Goal: Transaction & Acquisition: Purchase product/service

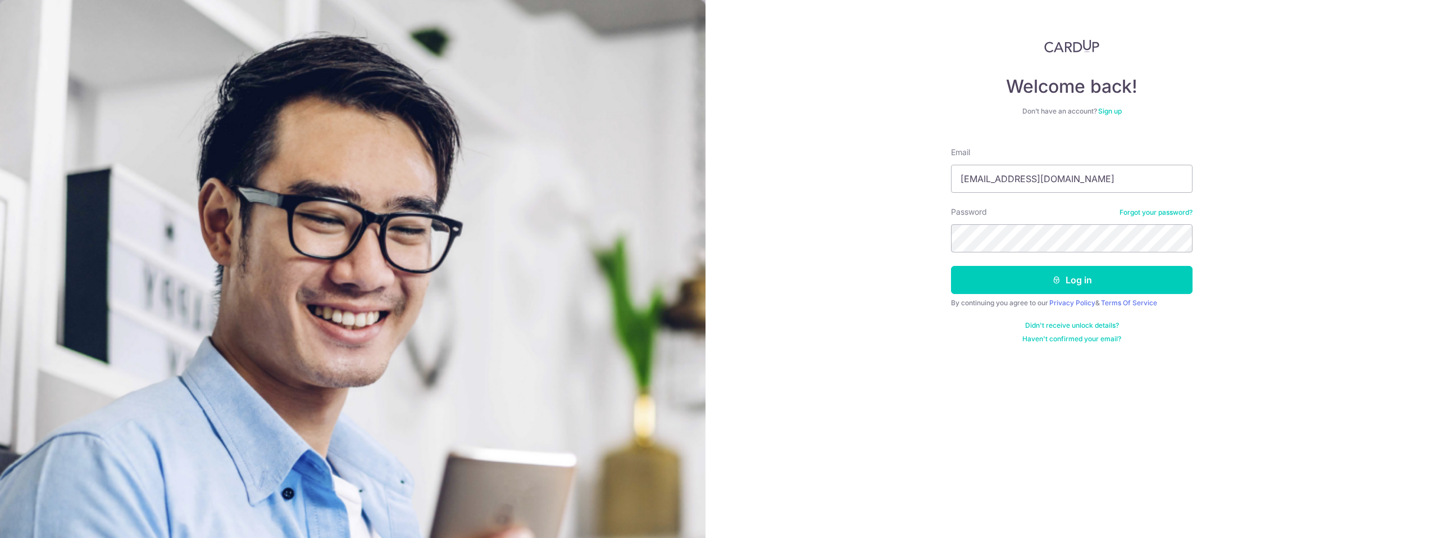
click at [1083, 277] on button "Log in" at bounding box center [1072, 280] width 242 height 28
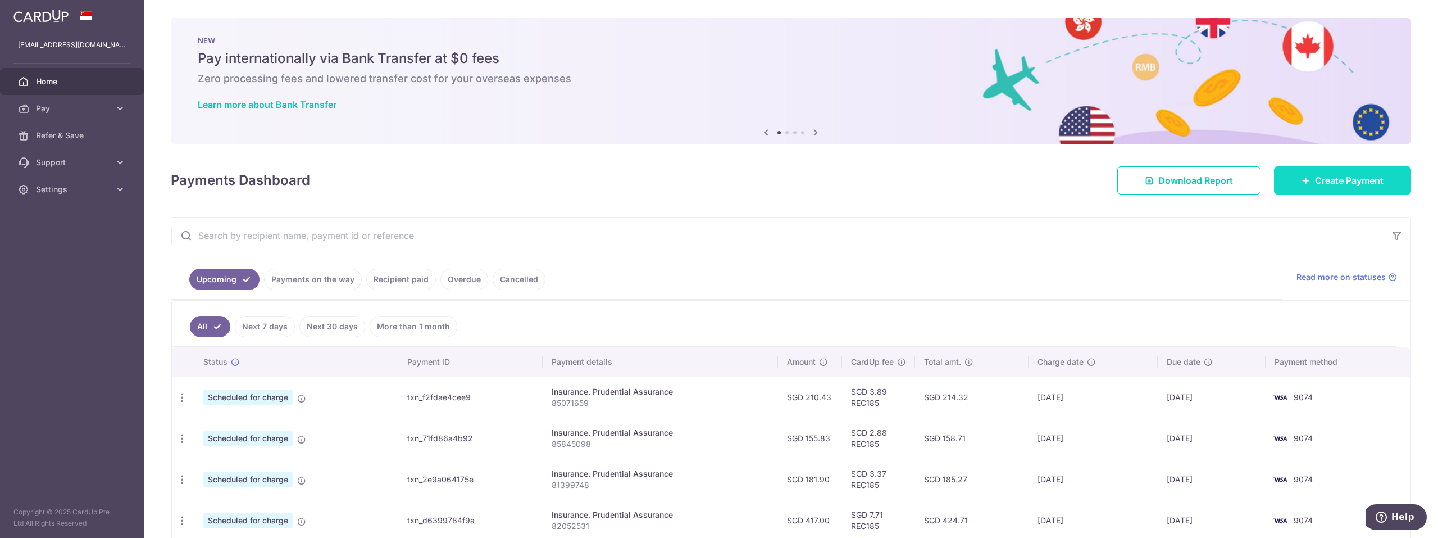
click at [1350, 185] on span "Create Payment" at bounding box center [1349, 180] width 69 height 13
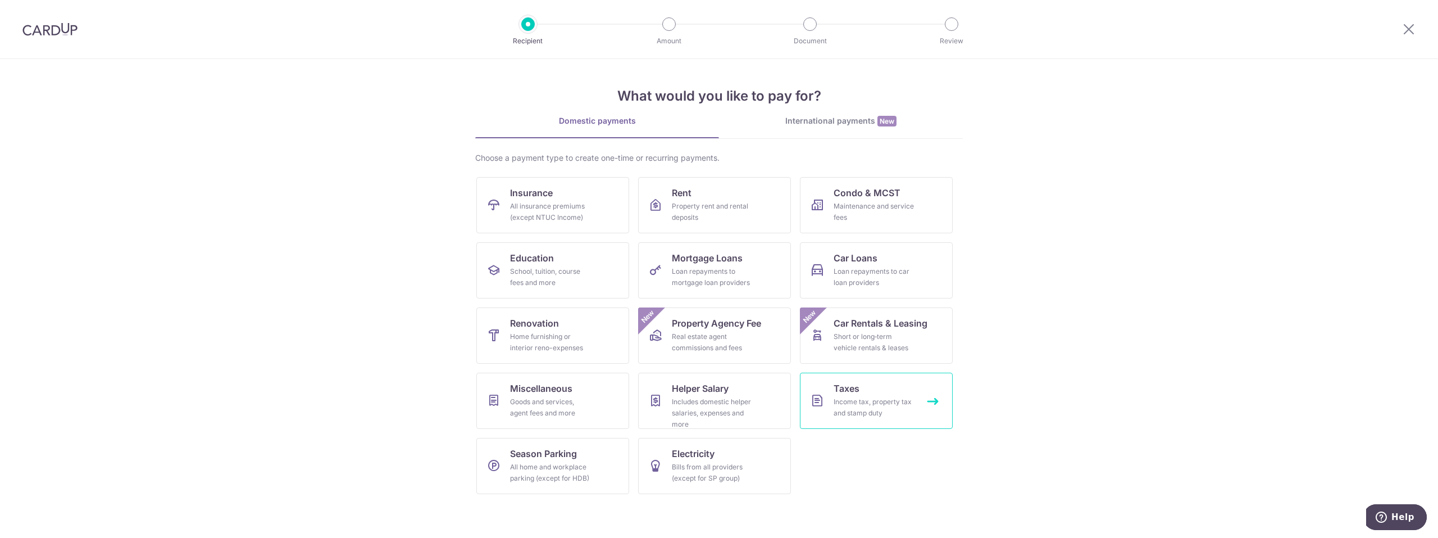
click at [871, 390] on link "Taxes Income tax, property tax and stamp duty" at bounding box center [876, 400] width 153 height 56
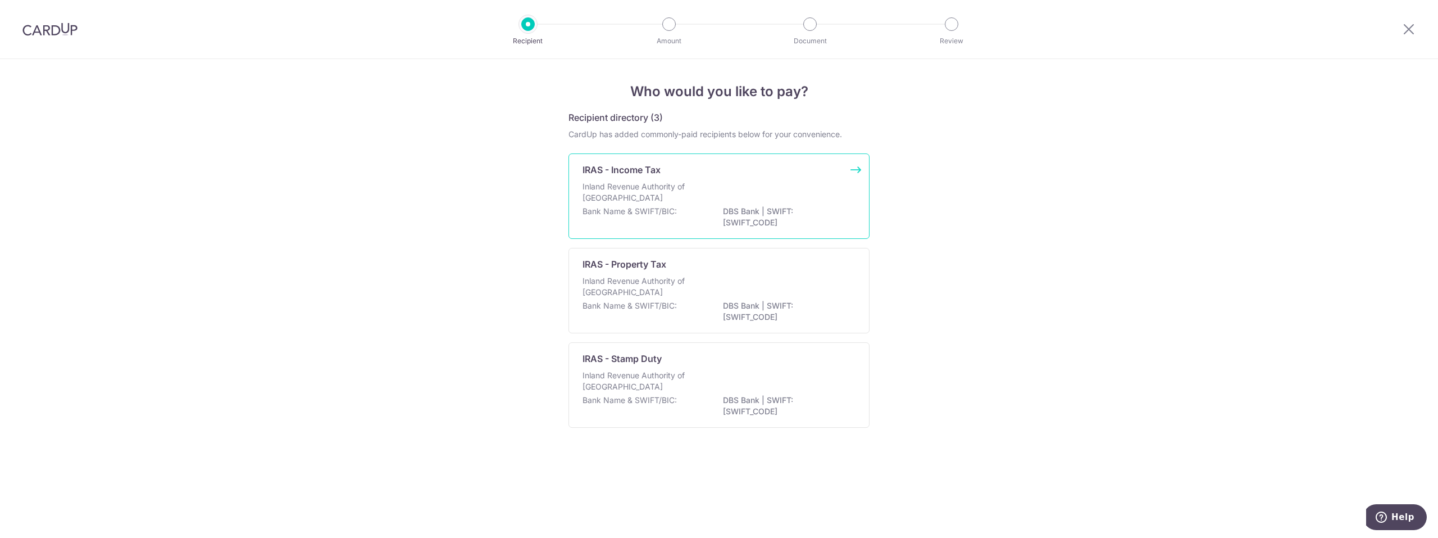
click at [772, 211] on p "DBS Bank | SWIFT: DBSSSGSGXXX" at bounding box center [786, 217] width 126 height 22
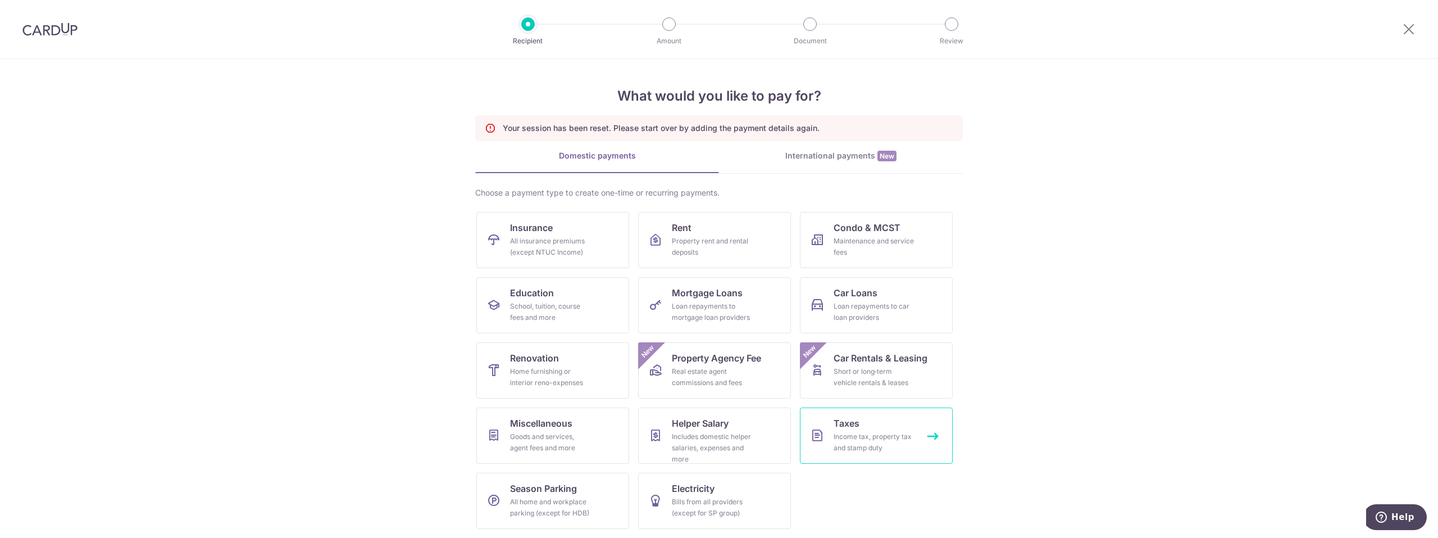
click at [861, 442] on div "Income tax, property tax and stamp duty" at bounding box center [874, 442] width 81 height 22
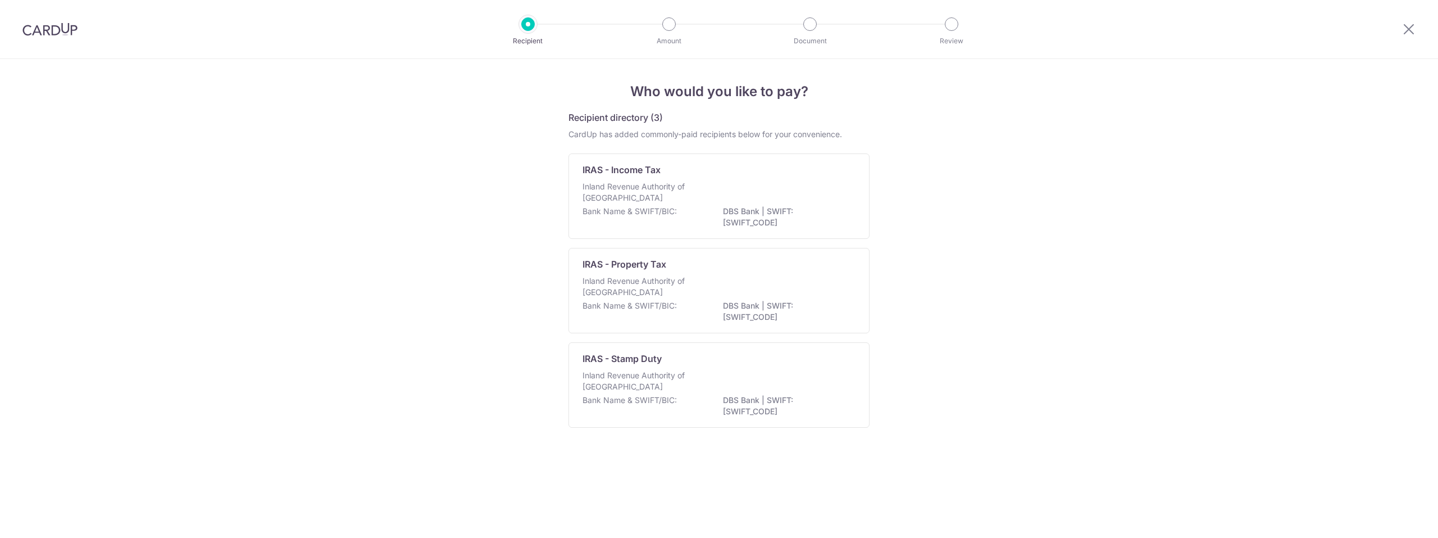
click at [644, 185] on p "Inland Revenue Authority of Singapore" at bounding box center [641, 192] width 119 height 22
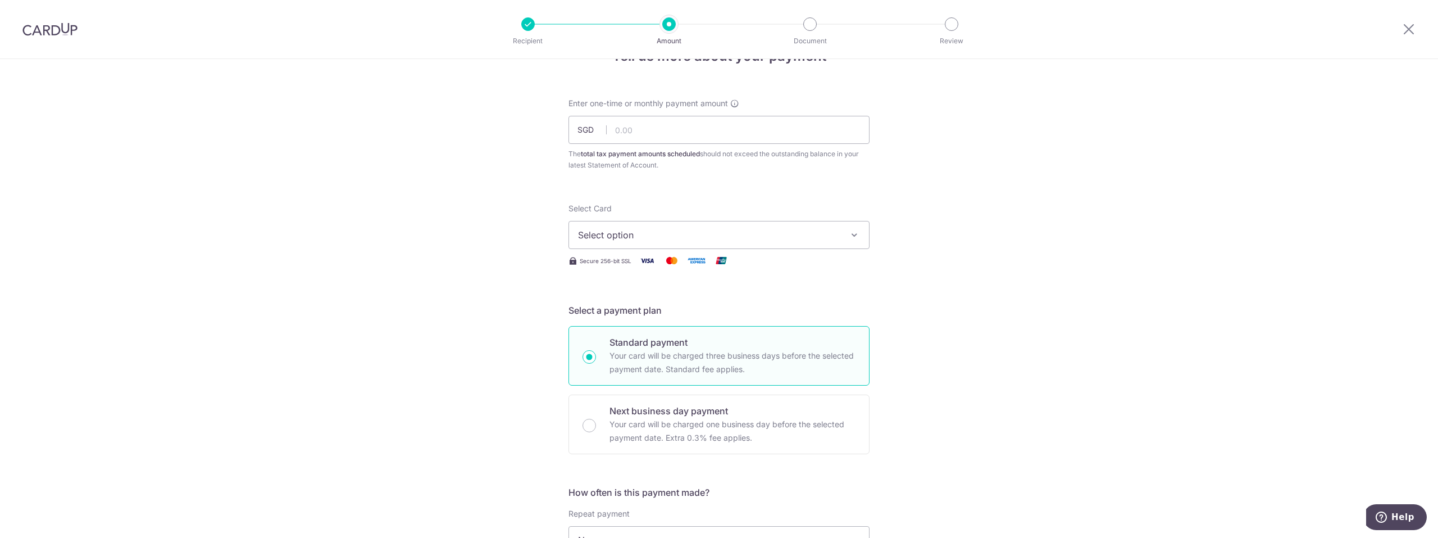
scroll to position [94, 0]
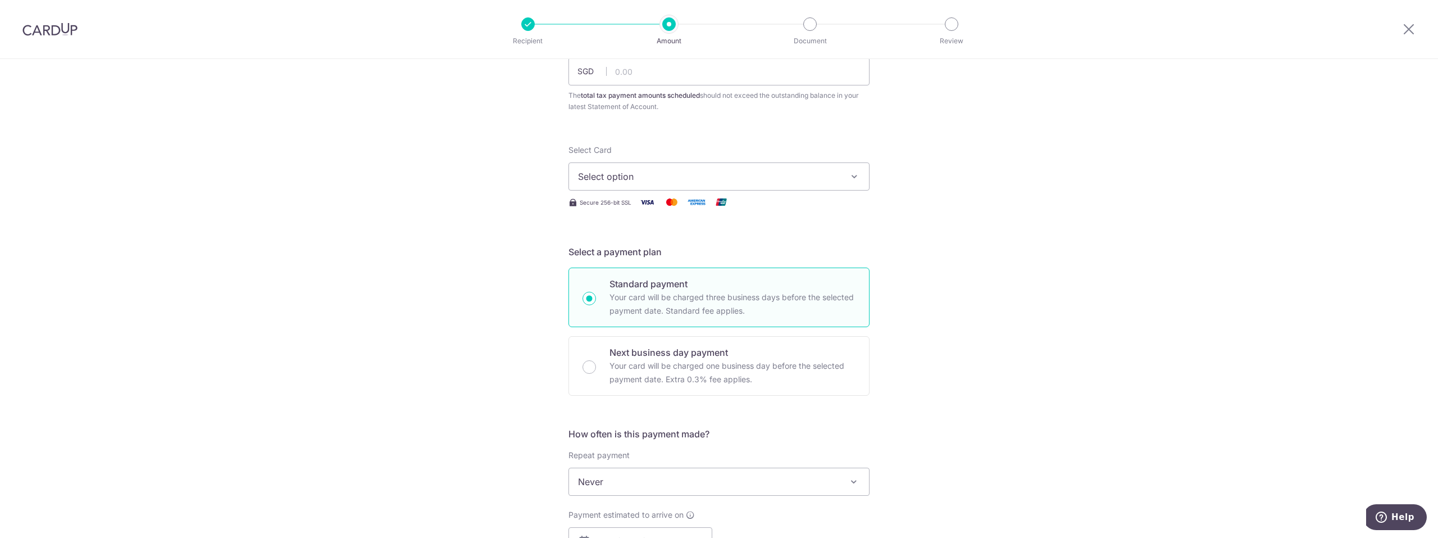
click at [659, 184] on button "Select option" at bounding box center [718, 176] width 301 height 28
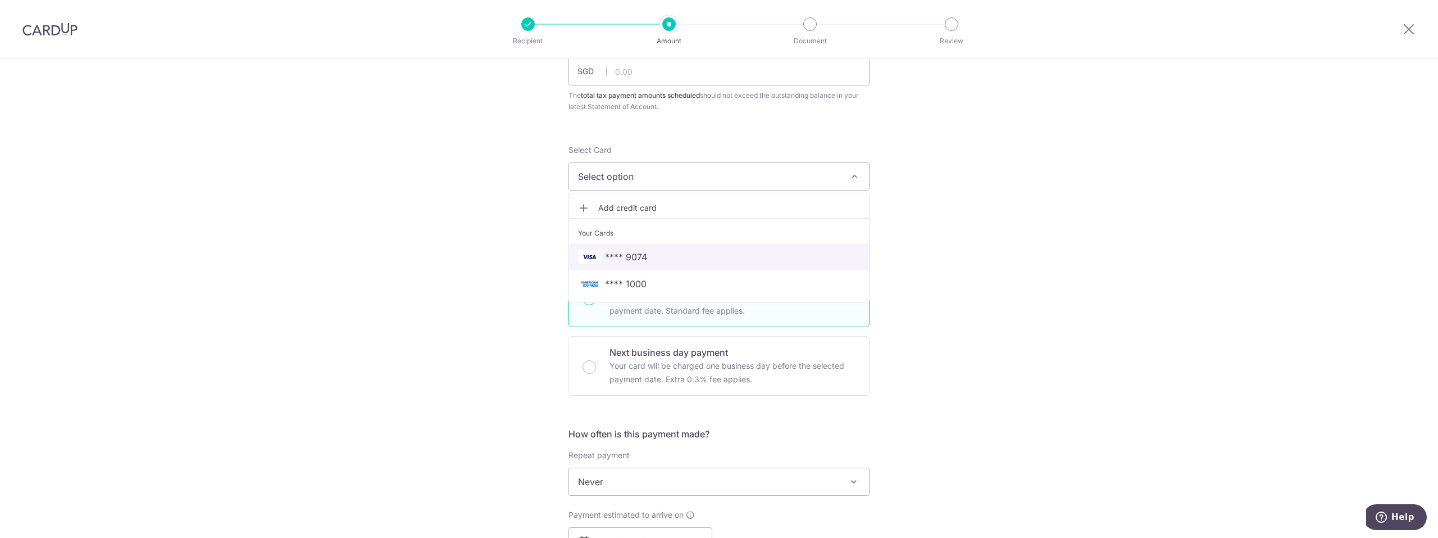
click at [652, 257] on span "**** 9074" at bounding box center [719, 256] width 282 height 13
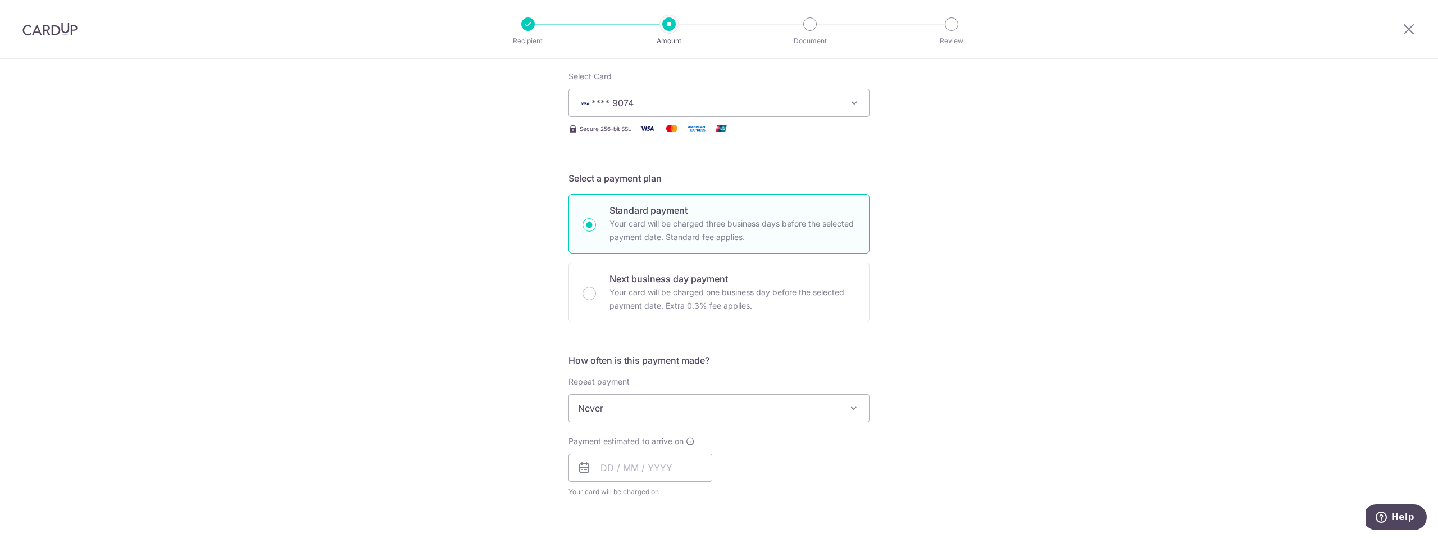
scroll to position [187, 0]
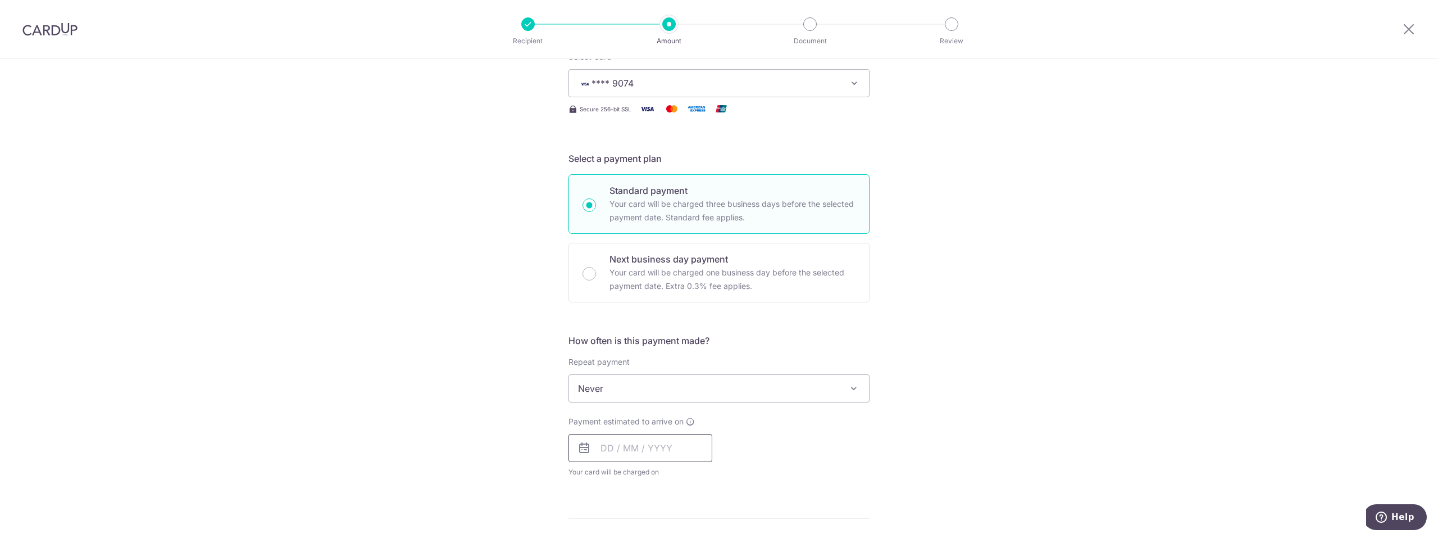
click at [639, 446] on input "text" at bounding box center [640, 448] width 144 height 28
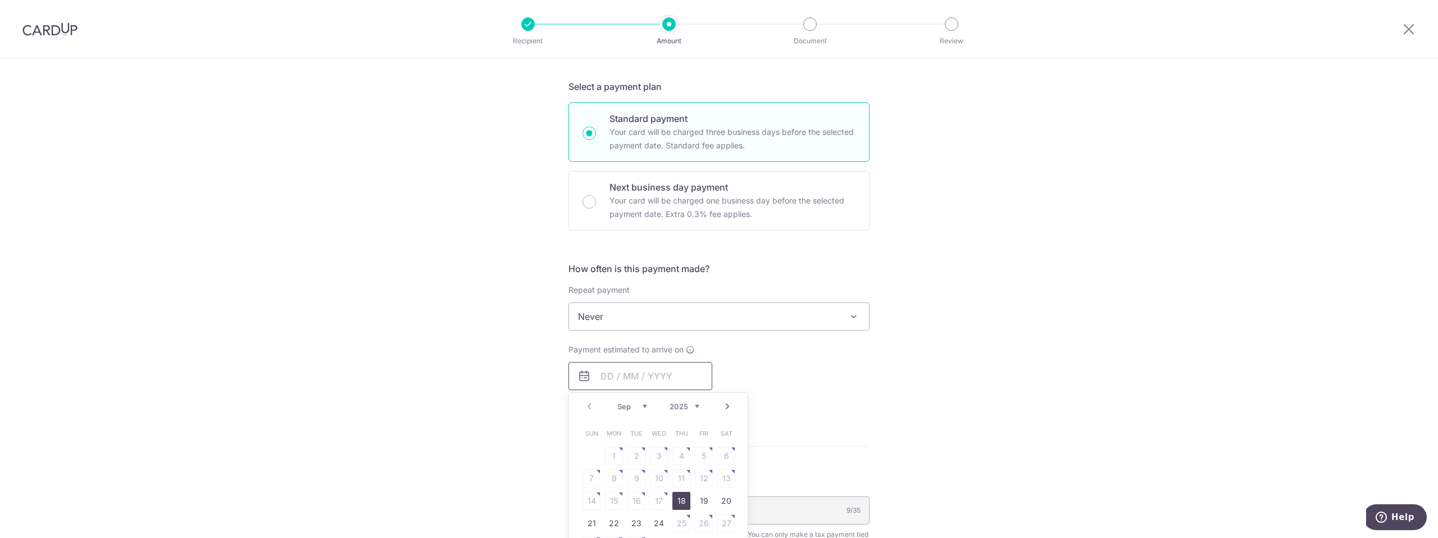
scroll to position [281, 0]
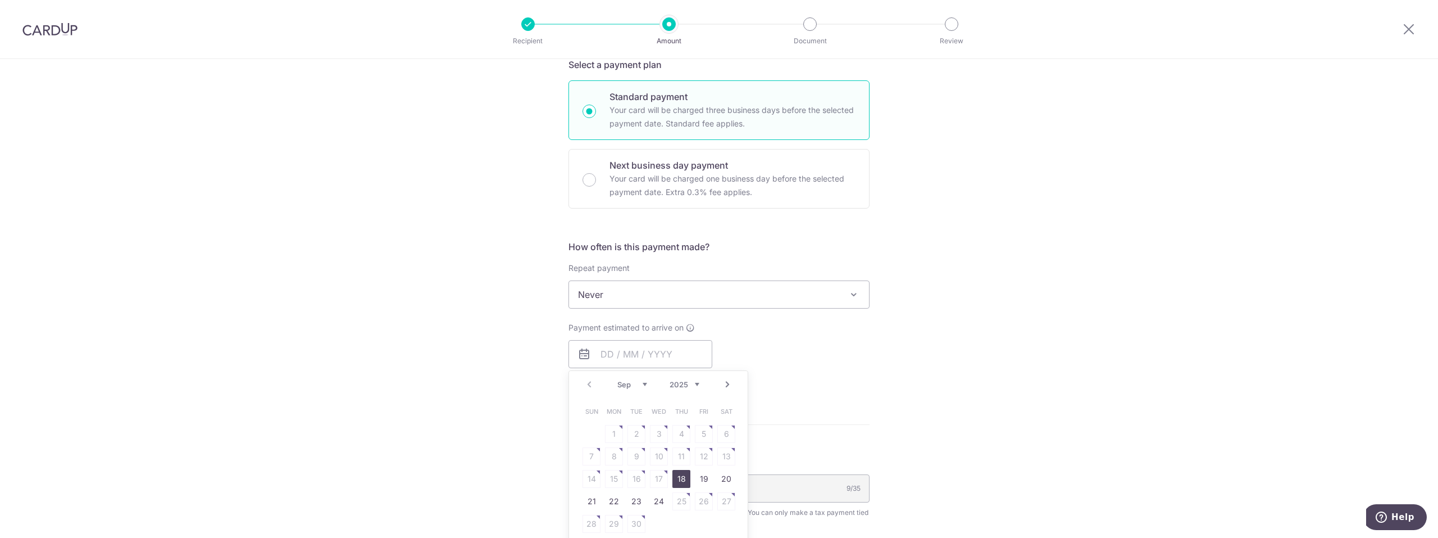
click at [682, 473] on link "18" at bounding box center [681, 479] width 18 height 18
type input "[DATE]"
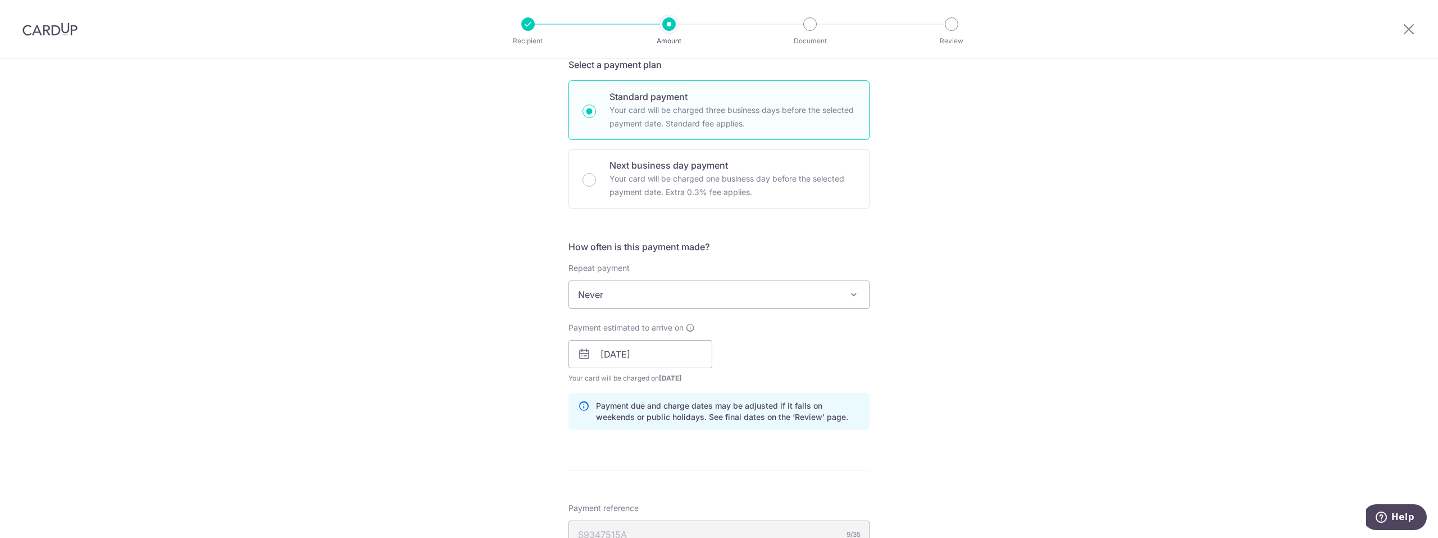
click at [770, 292] on span "Never" at bounding box center [719, 294] width 300 height 27
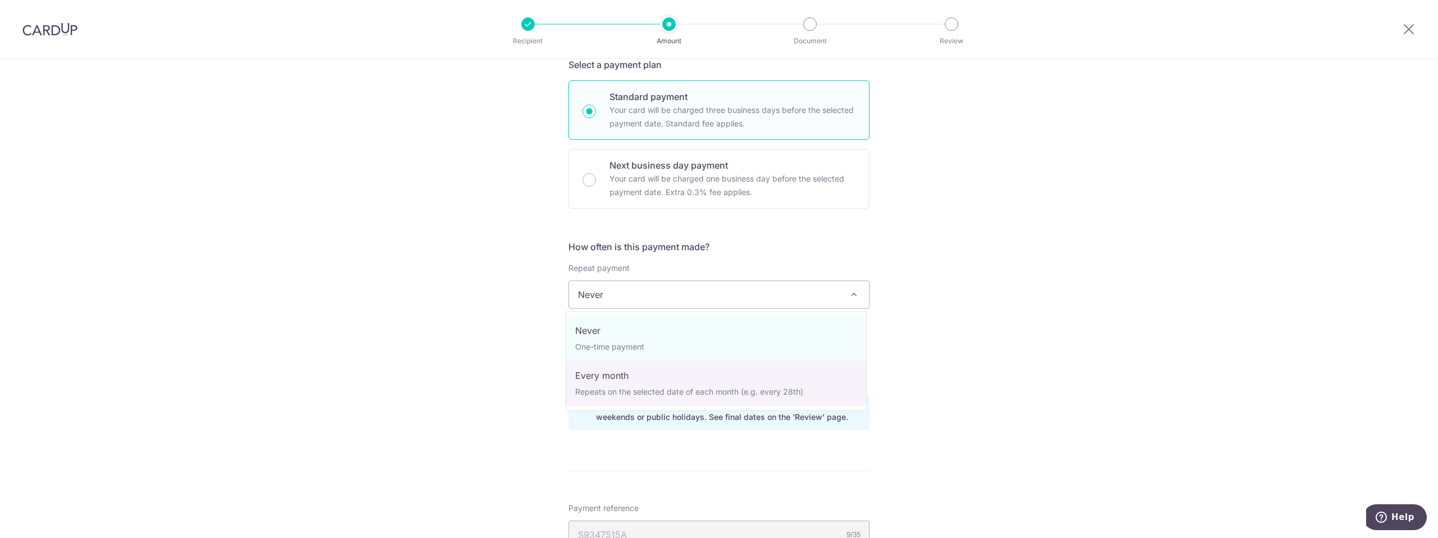
select select "3"
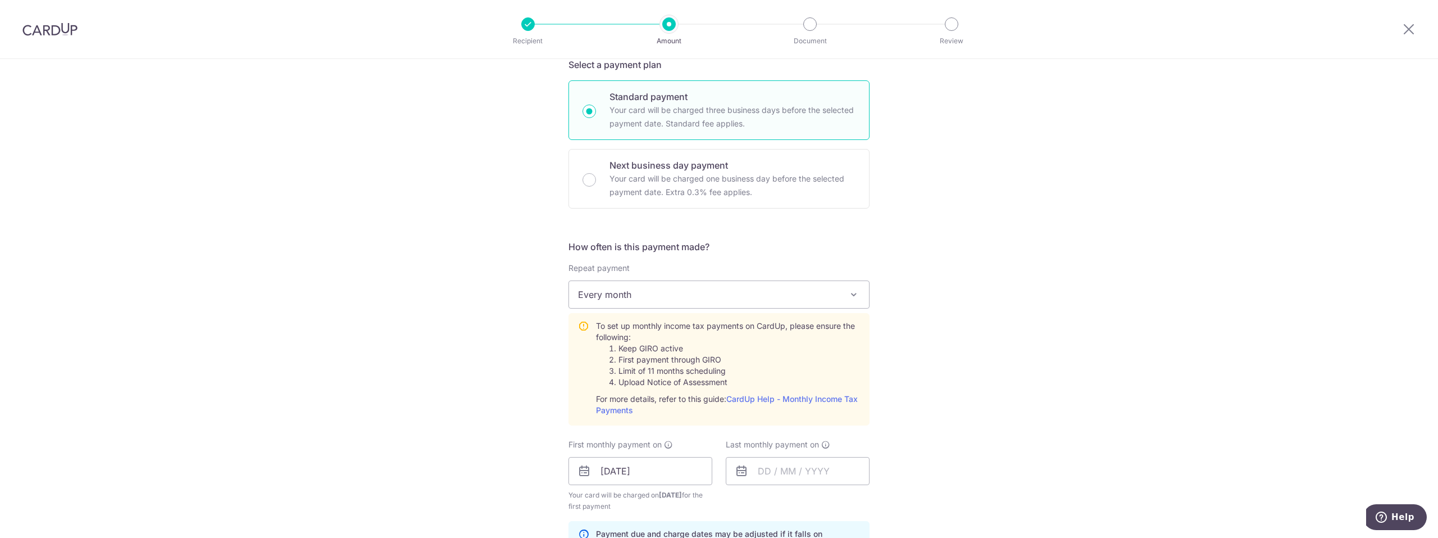
click at [486, 369] on div "Tell us more about your payment Enter one-time or monthly payment amount SGD Th…" at bounding box center [719, 386] width 1438 height 1217
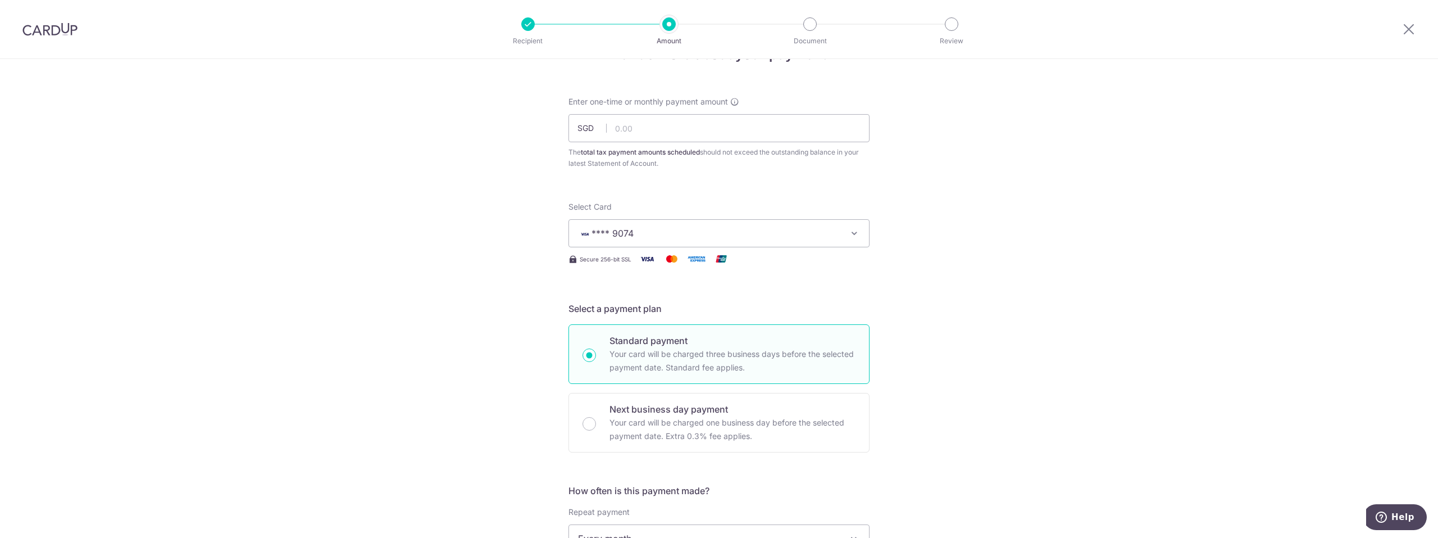
scroll to position [0, 0]
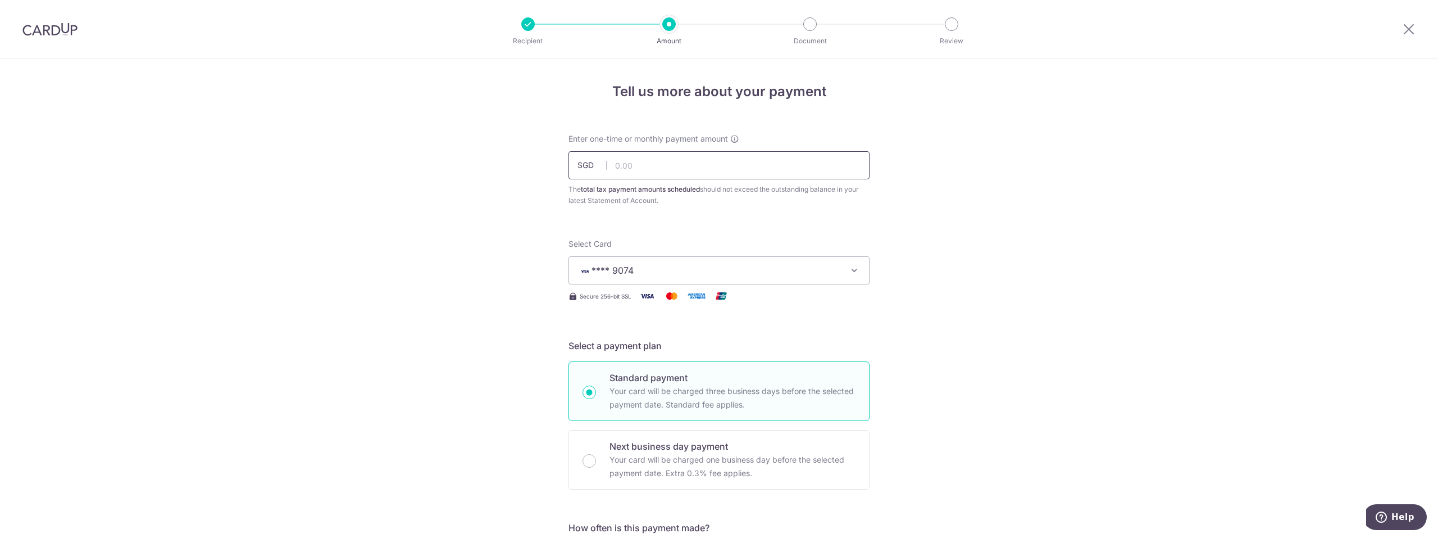
click at [670, 171] on input "text" at bounding box center [718, 165] width 301 height 28
type input "628.47"
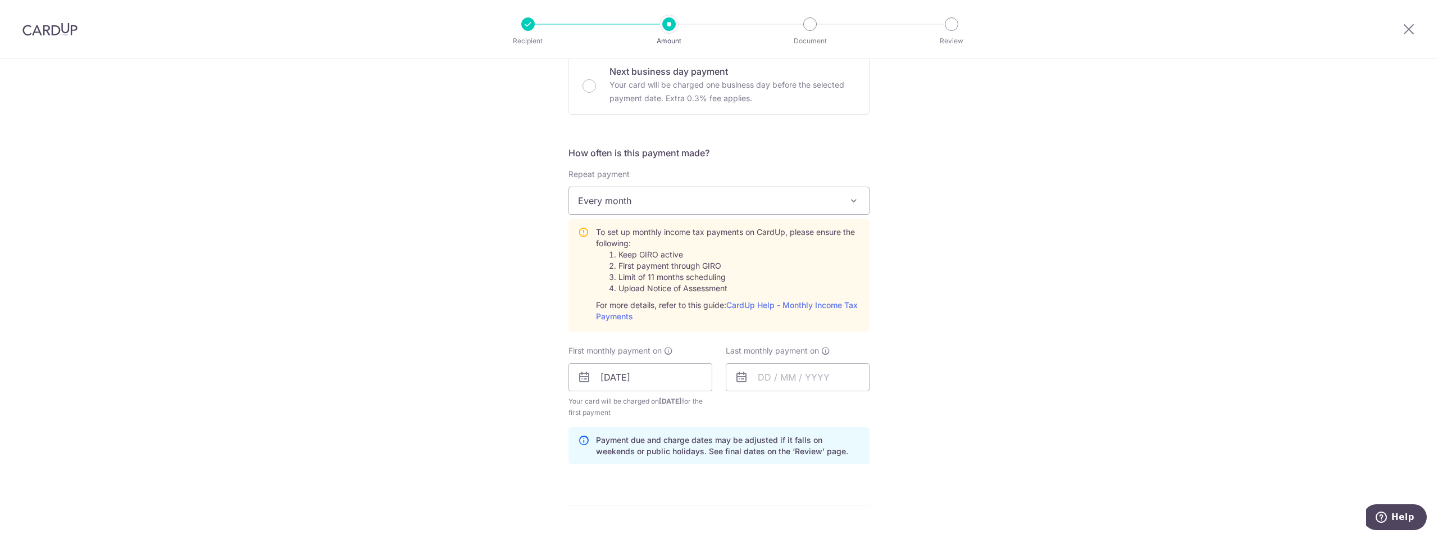
scroll to position [468, 0]
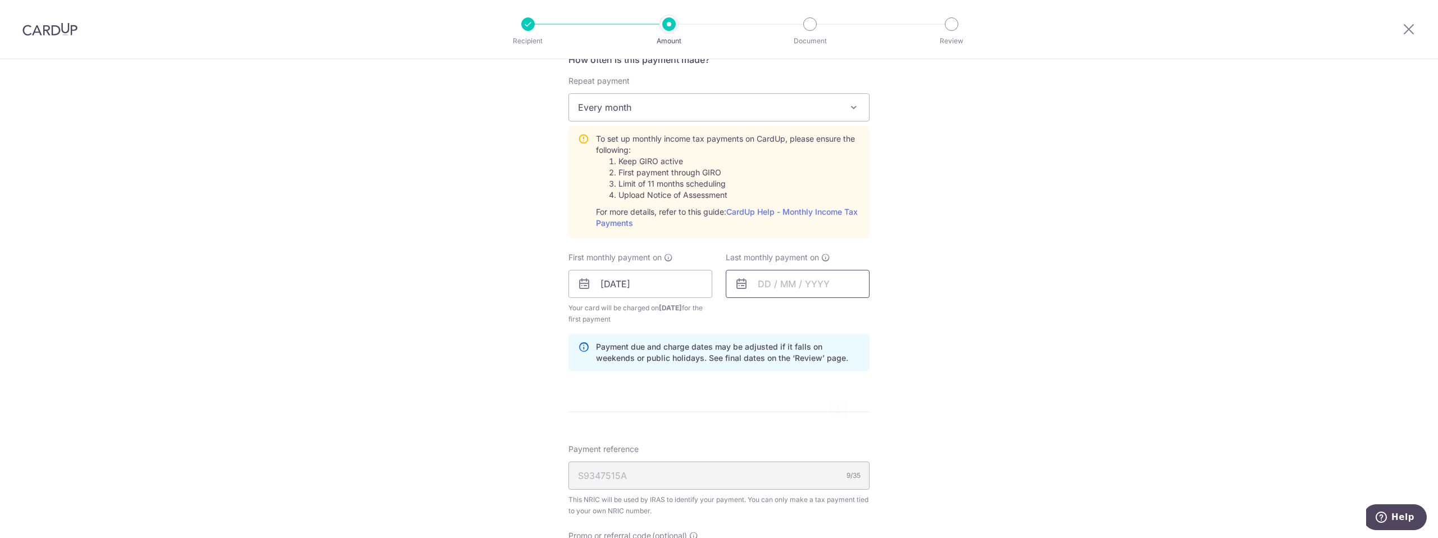
click at [790, 283] on input "text" at bounding box center [798, 284] width 144 height 28
click at [851, 315] on select "2025 2026" at bounding box center [842, 313] width 30 height 9
click at [785, 316] on select "Jan Feb Mar Apr May Jun [DATE] Aug Sep Oct" at bounding box center [790, 313] width 30 height 9
click at [788, 433] on link "18" at bounding box center [794, 431] width 18 height 18
type input "[DATE]"
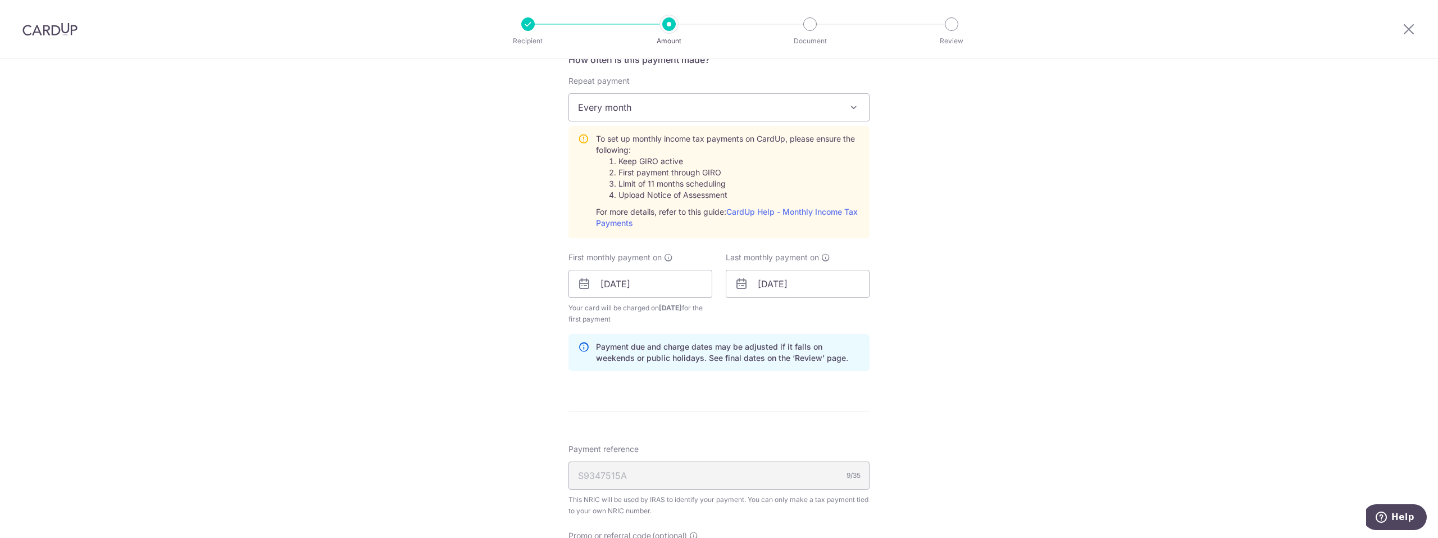
click at [973, 390] on div "Tell us more about your payment Enter one-time or monthly payment amount SGD 62…" at bounding box center [719, 199] width 1438 height 1217
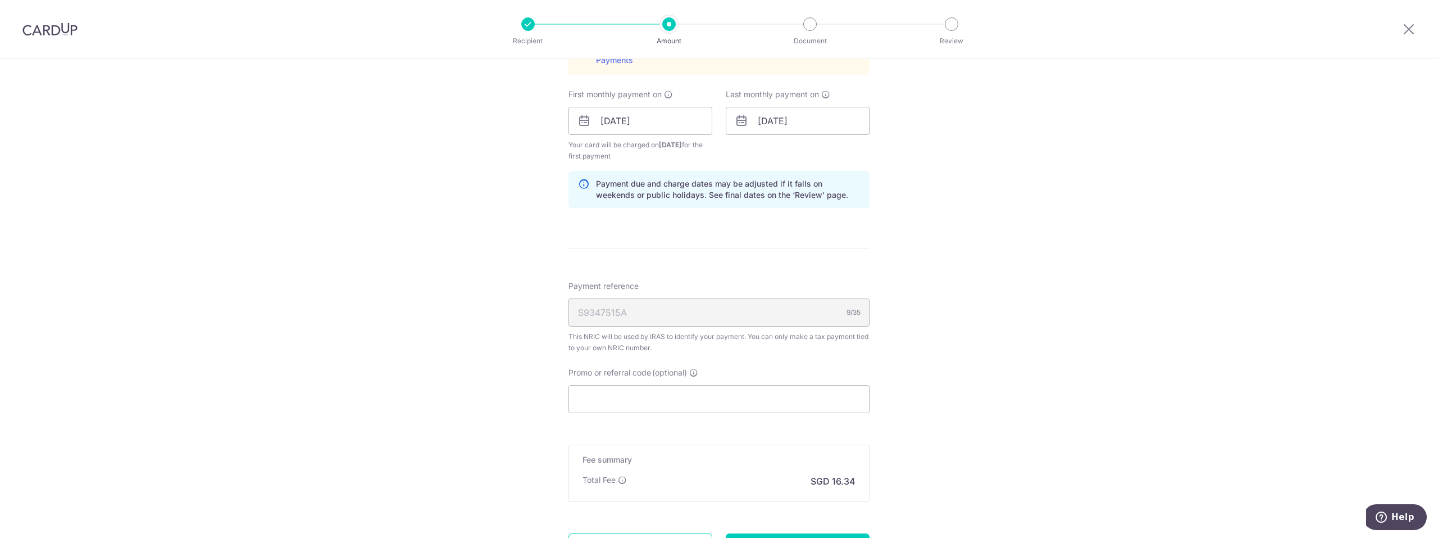
scroll to position [655, 0]
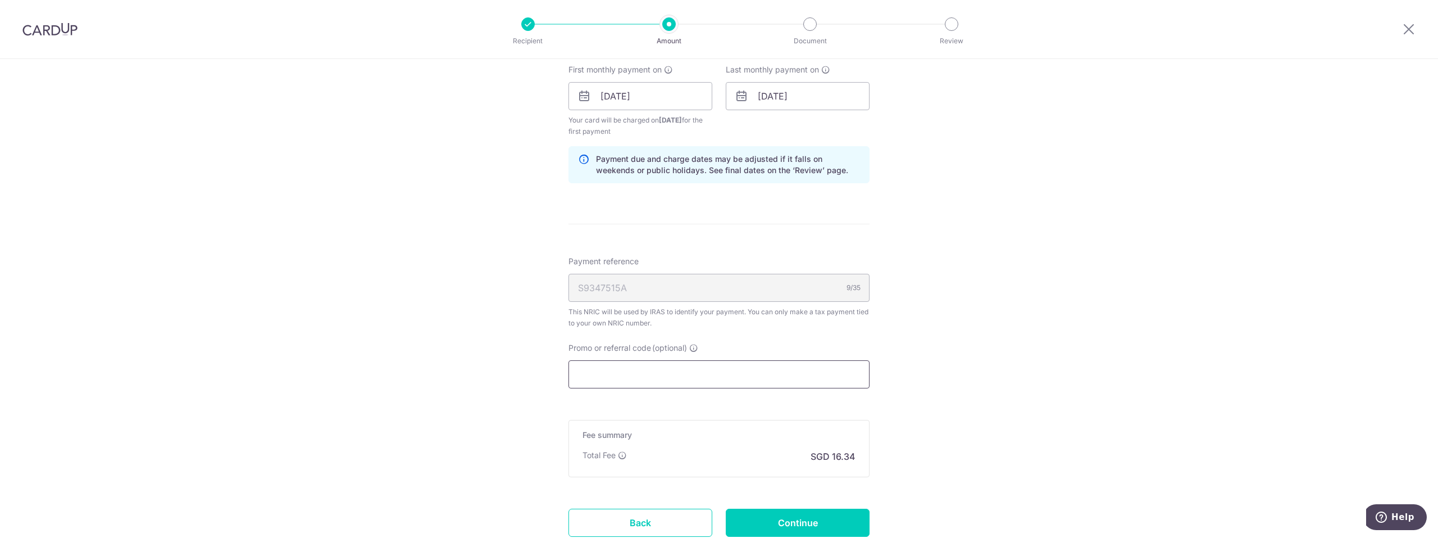
click at [745, 376] on input "Promo or referral code (optional)" at bounding box center [718, 374] width 301 height 28
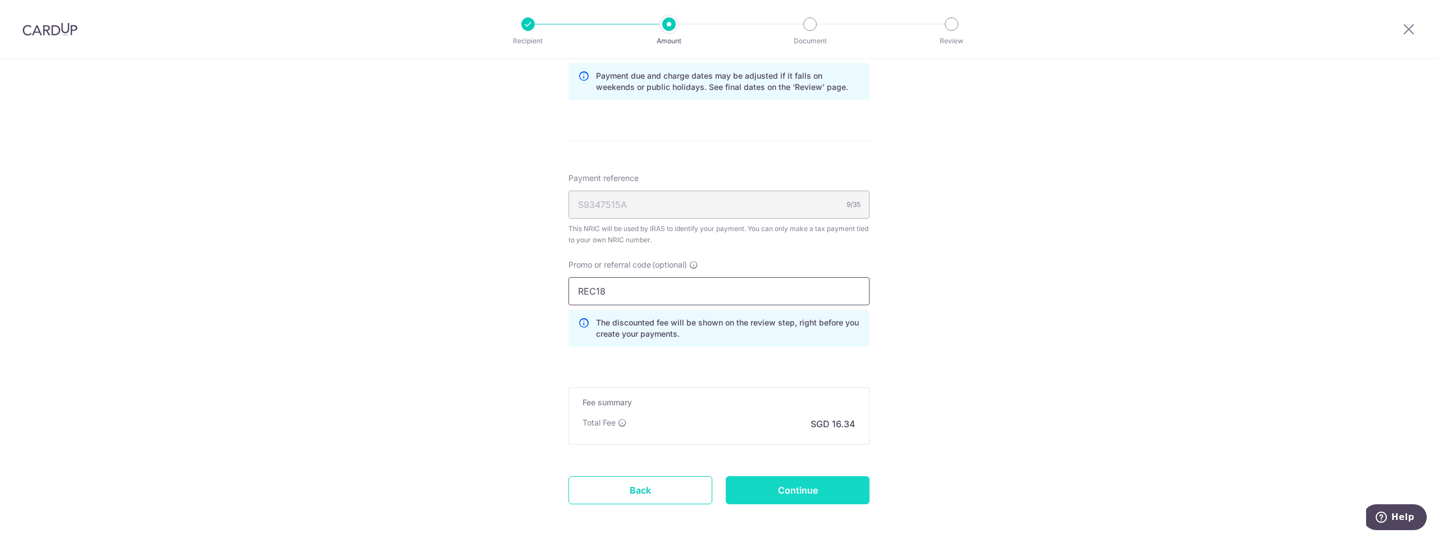
type input "REC18"
click at [771, 486] on input "Continue" at bounding box center [798, 490] width 144 height 28
type input "Create Schedule"
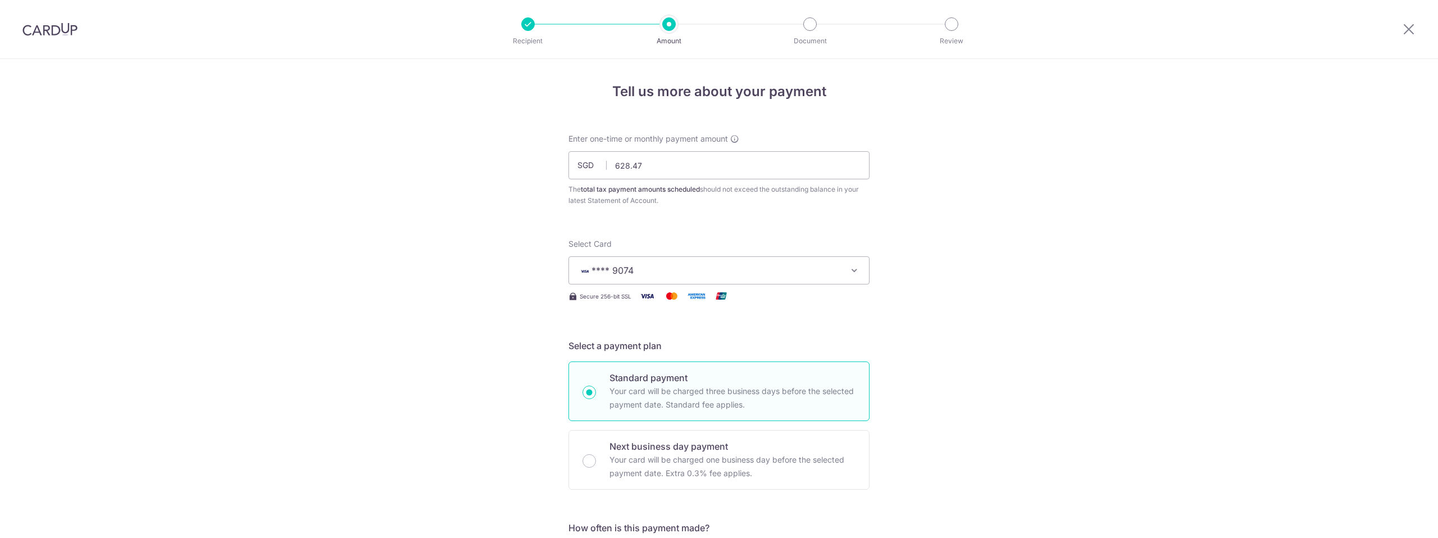
scroll to position [631, 0]
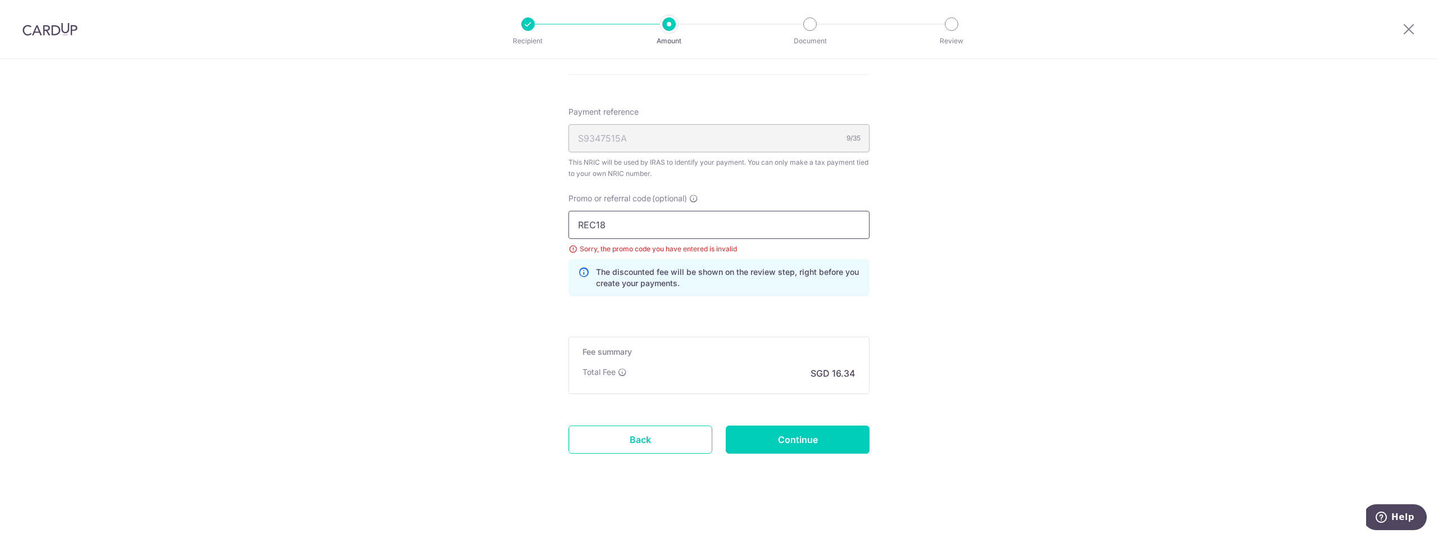
drag, startPoint x: 662, startPoint y: 224, endPoint x: 502, endPoint y: 244, distance: 161.4
paste input "VTAX25R"
type input "VTAX25R"
click at [774, 440] on input "Continue" at bounding box center [798, 439] width 144 height 28
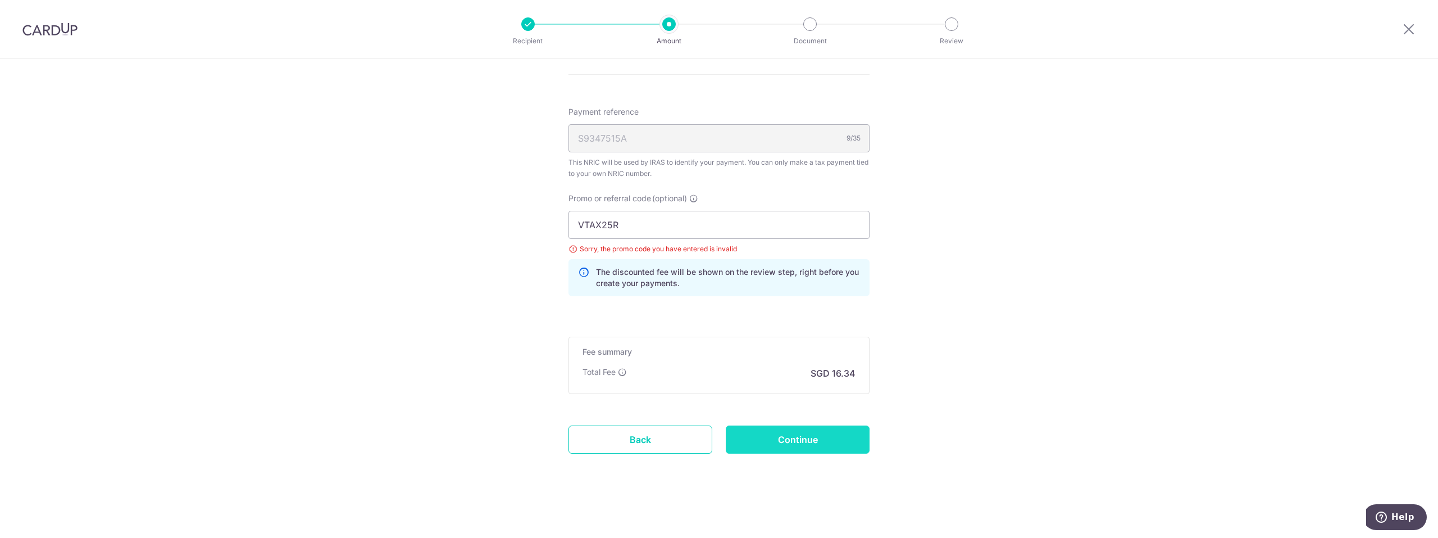
type input "Update Schedule"
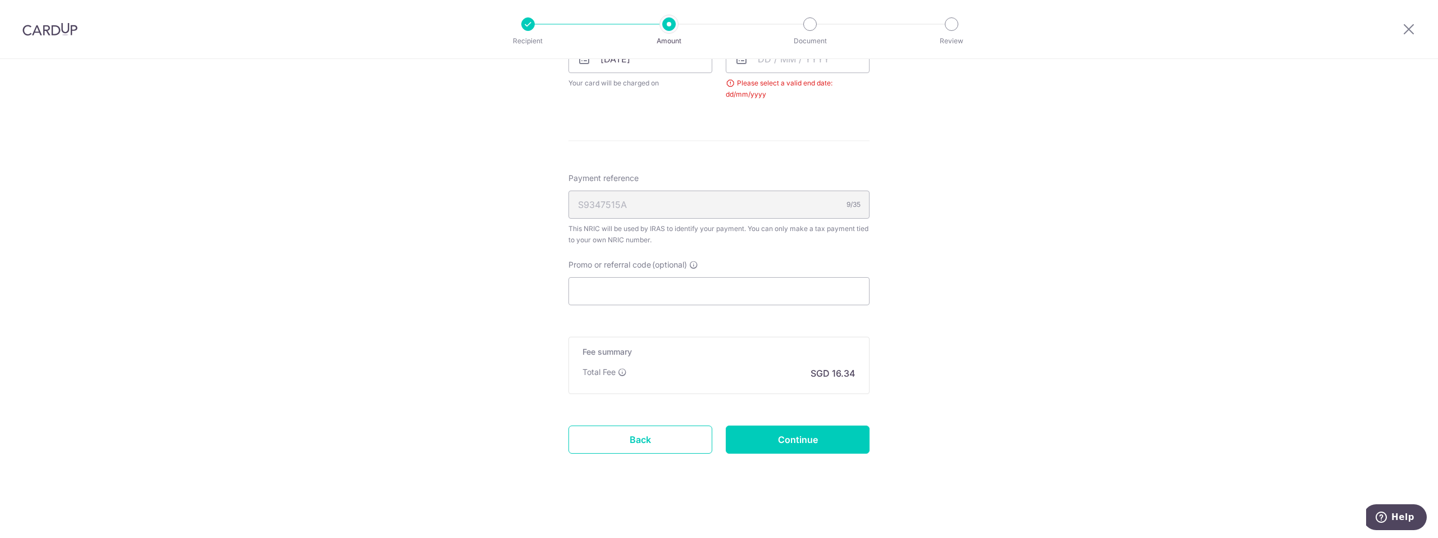
scroll to position [482, 0]
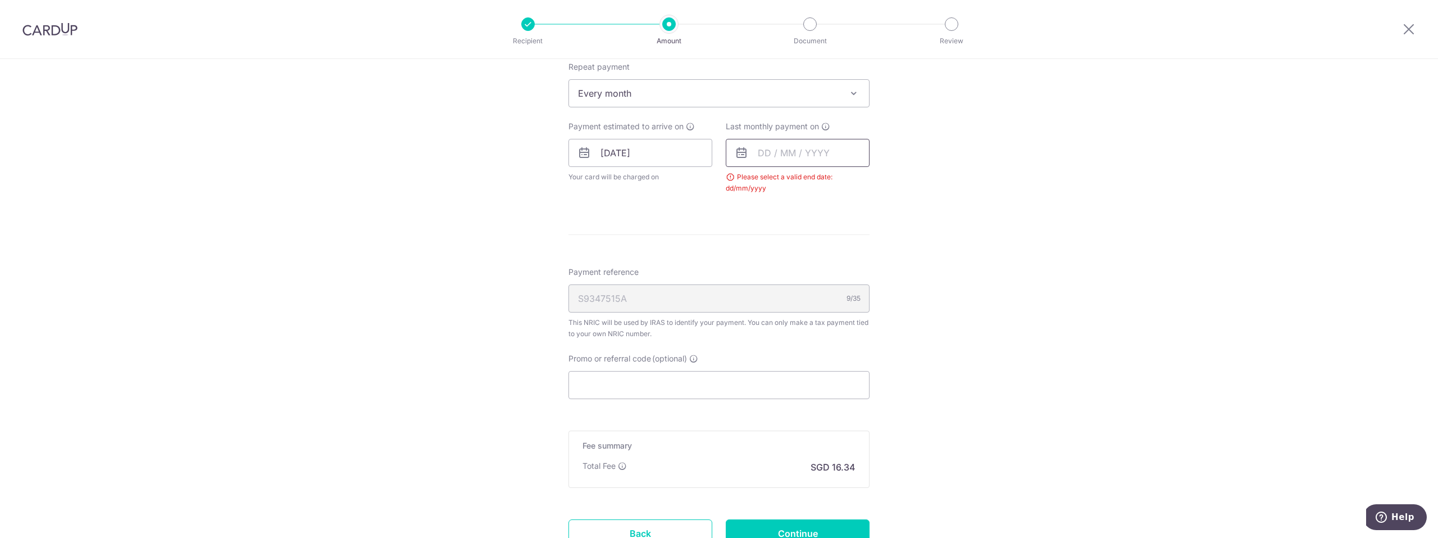
click at [753, 152] on input "text" at bounding box center [798, 153] width 144 height 28
click at [837, 279] on link "18" at bounding box center [839, 277] width 18 height 18
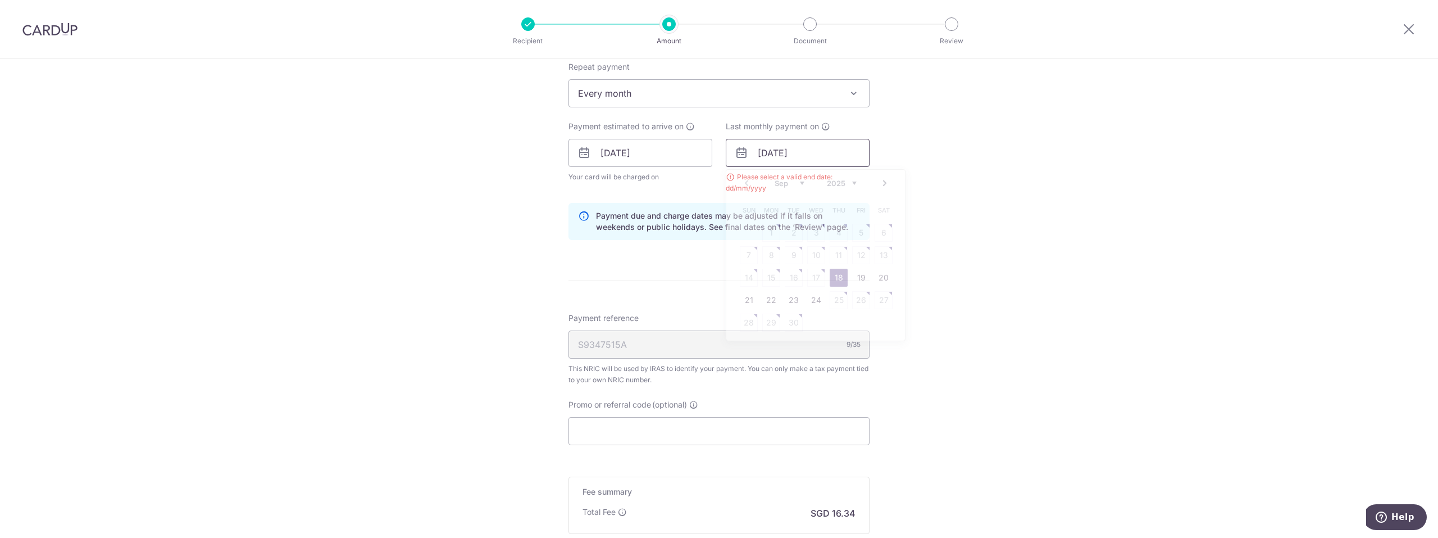
click at [800, 145] on input "[DATE]" at bounding box center [798, 153] width 144 height 28
click at [796, 186] on select "Sep Oct Nov Dec" at bounding box center [790, 183] width 30 height 9
click at [775, 179] on select "Sep Oct Nov Dec" at bounding box center [790, 183] width 30 height 9
click at [836, 185] on select "2025 2026" at bounding box center [842, 183] width 30 height 9
click at [859, 274] on link "18" at bounding box center [861, 277] width 18 height 18
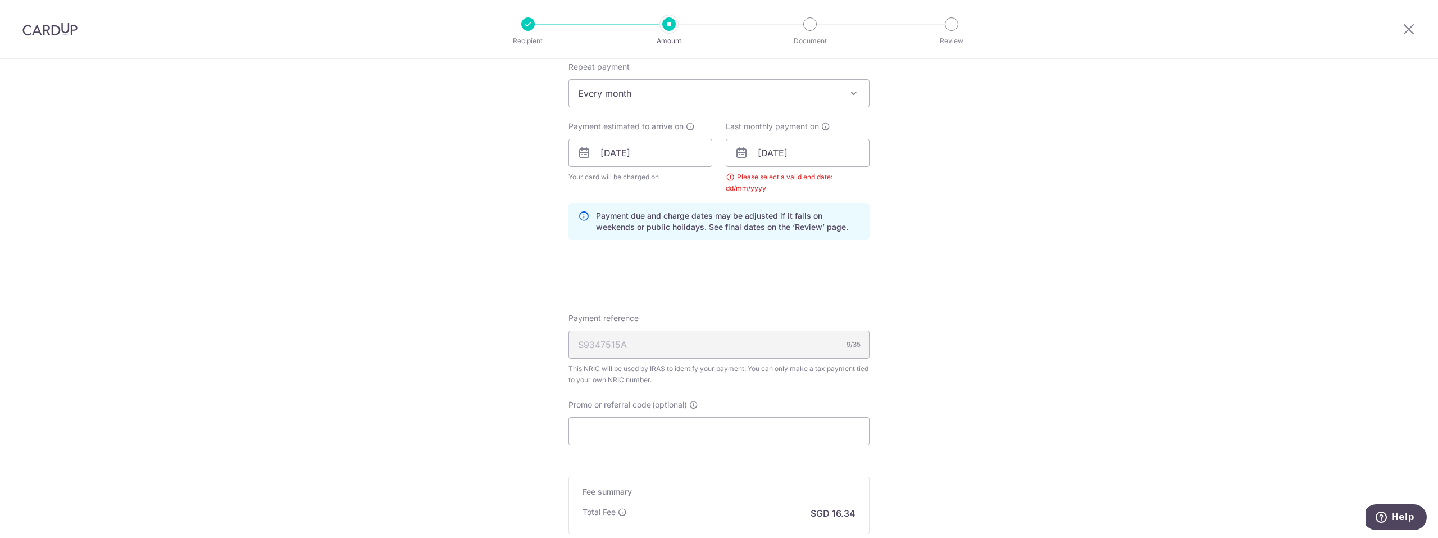
click at [928, 284] on div "Tell us more about your payment Enter one-time or monthly payment amount SGD 62…" at bounding box center [719, 127] width 1438 height 1100
click at [812, 157] on input "[DATE]" at bounding box center [798, 153] width 144 height 28
click at [768, 254] on link "7" at bounding box center [771, 255] width 18 height 18
click at [944, 272] on div "Tell us more about your payment Enter one-time or monthly payment amount SGD 62…" at bounding box center [719, 127] width 1438 height 1100
click at [821, 149] on input "07/09/2026" at bounding box center [798, 153] width 144 height 28
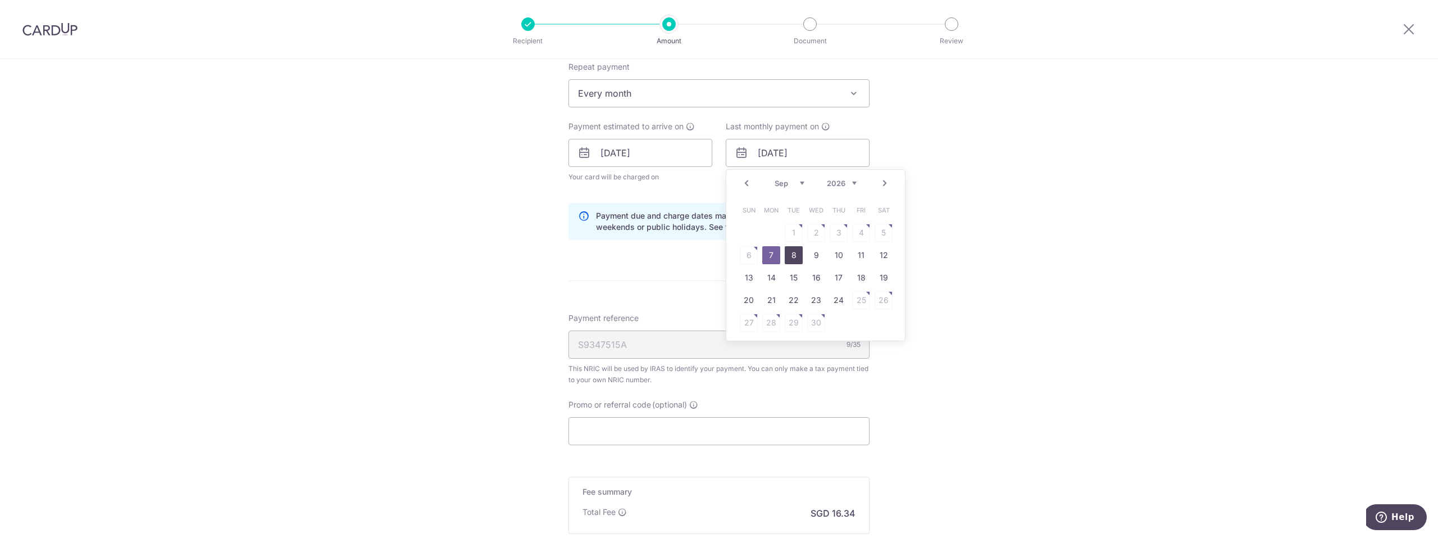
click at [792, 257] on link "8" at bounding box center [794, 255] width 18 height 18
type input "[DATE]"
click at [833, 220] on p "Payment due and charge dates may be adjusted if it falls on weekends or public …" at bounding box center [728, 221] width 264 height 22
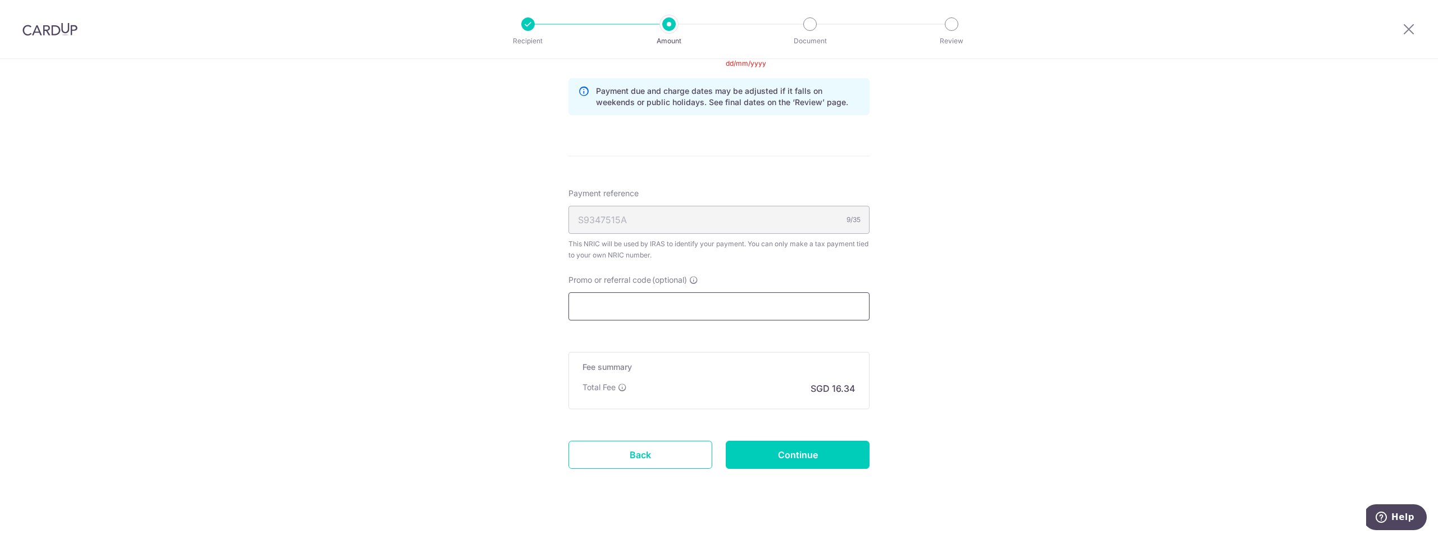
scroll to position [622, 0]
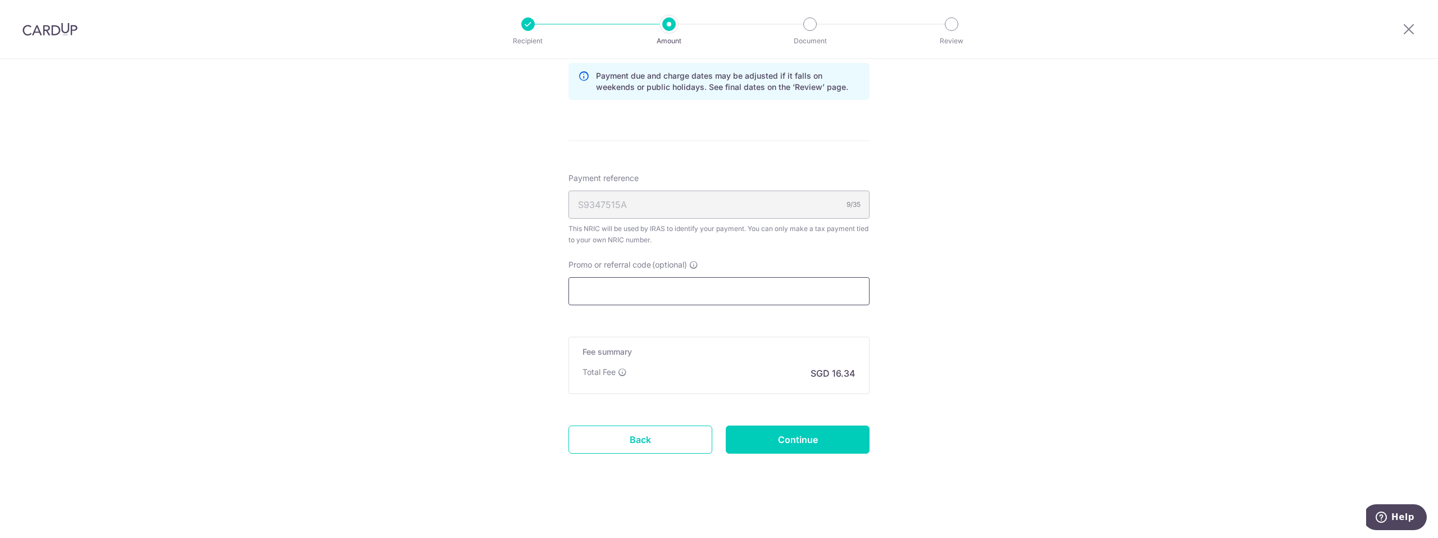
drag, startPoint x: 717, startPoint y: 282, endPoint x: 709, endPoint y: 290, distance: 10.7
click at [716, 283] on input "Promo or referral code (optional)" at bounding box center [718, 291] width 301 height 28
paste input "VTAX25R"
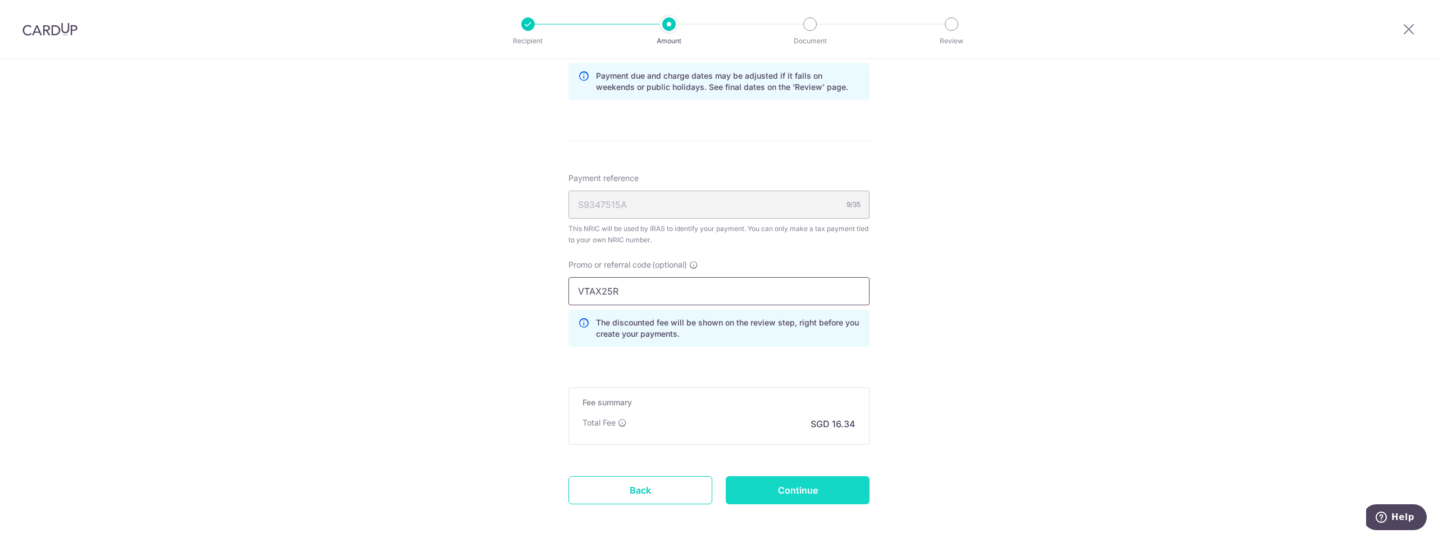
type input "VTAX25R"
click at [796, 490] on input "Continue" at bounding box center [798, 490] width 144 height 28
type input "Update Schedule"
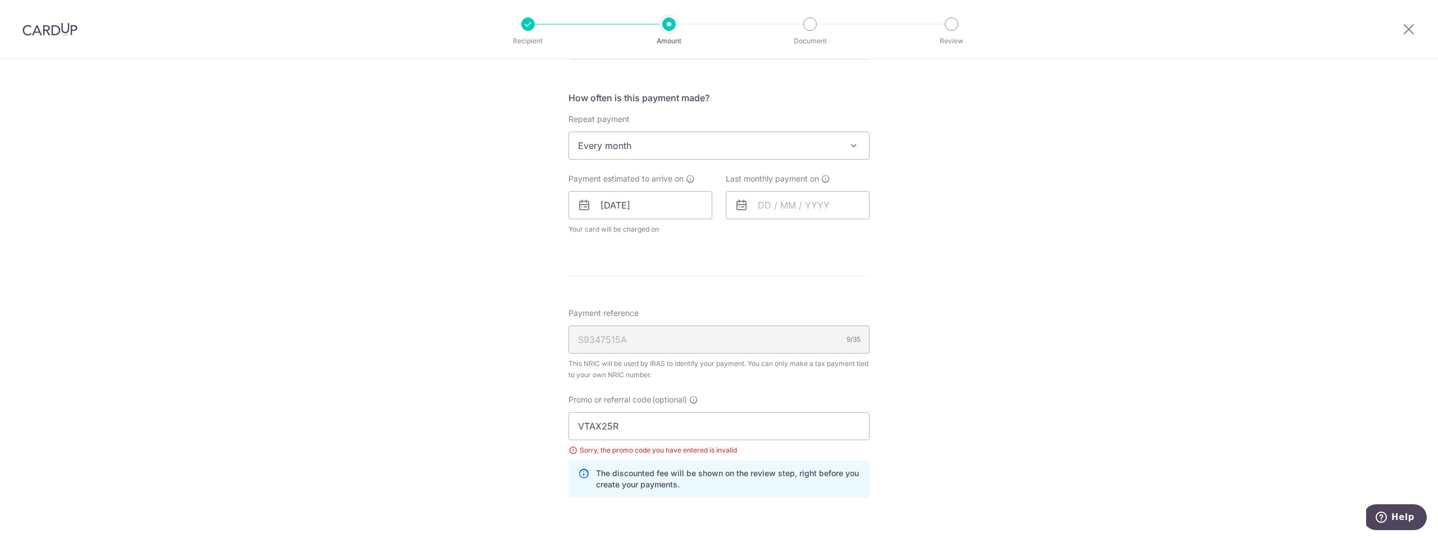
scroll to position [562, 0]
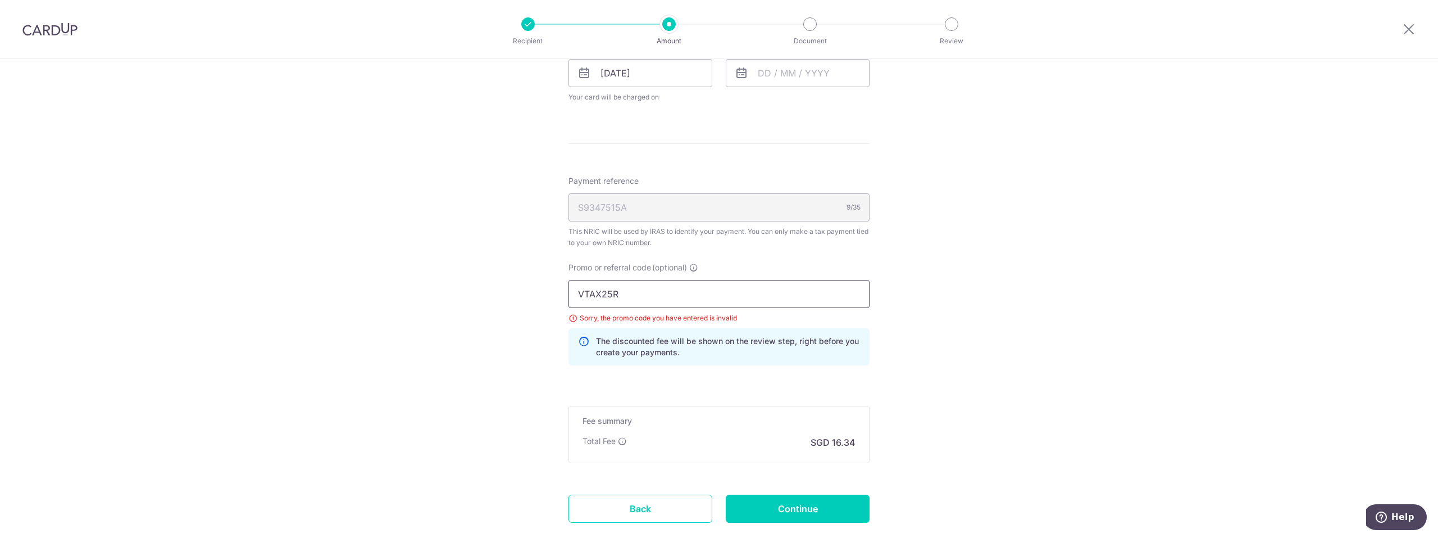
drag, startPoint x: 650, startPoint y: 292, endPoint x: 457, endPoint y: 290, distance: 193.2
click at [457, 294] on div "Tell us more about your payment Enter one-time or monthly payment amount SGD 62…" at bounding box center [719, 51] width 1438 height 1109
type input "REC185"
click at [414, 272] on div "Tell us more about your payment Enter one-time or monthly payment amount SGD 62…" at bounding box center [719, 51] width 1438 height 1109
click at [818, 503] on input "Continue" at bounding box center [798, 508] width 144 height 28
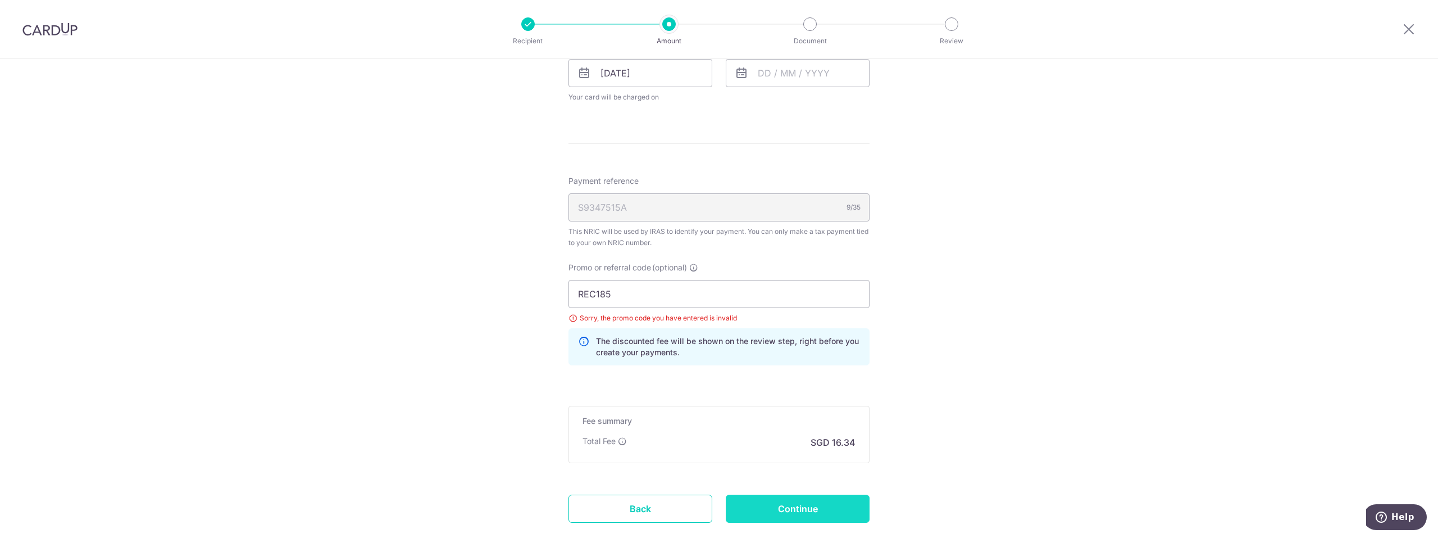
type input "Update Schedule"
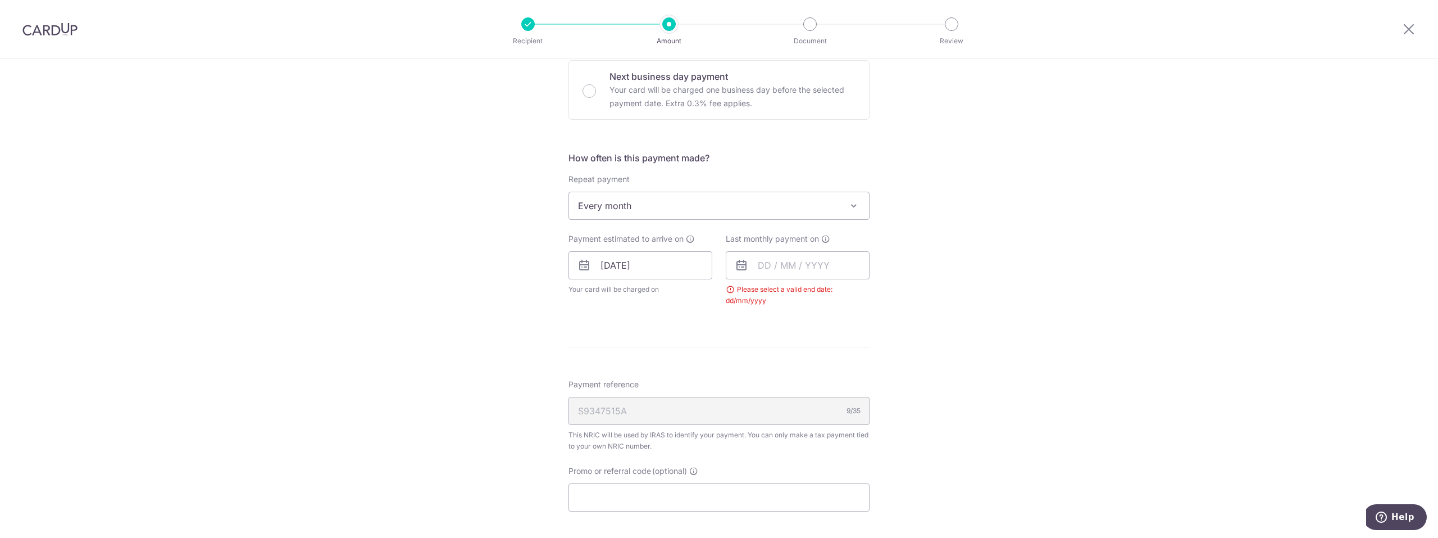
scroll to position [295, 0]
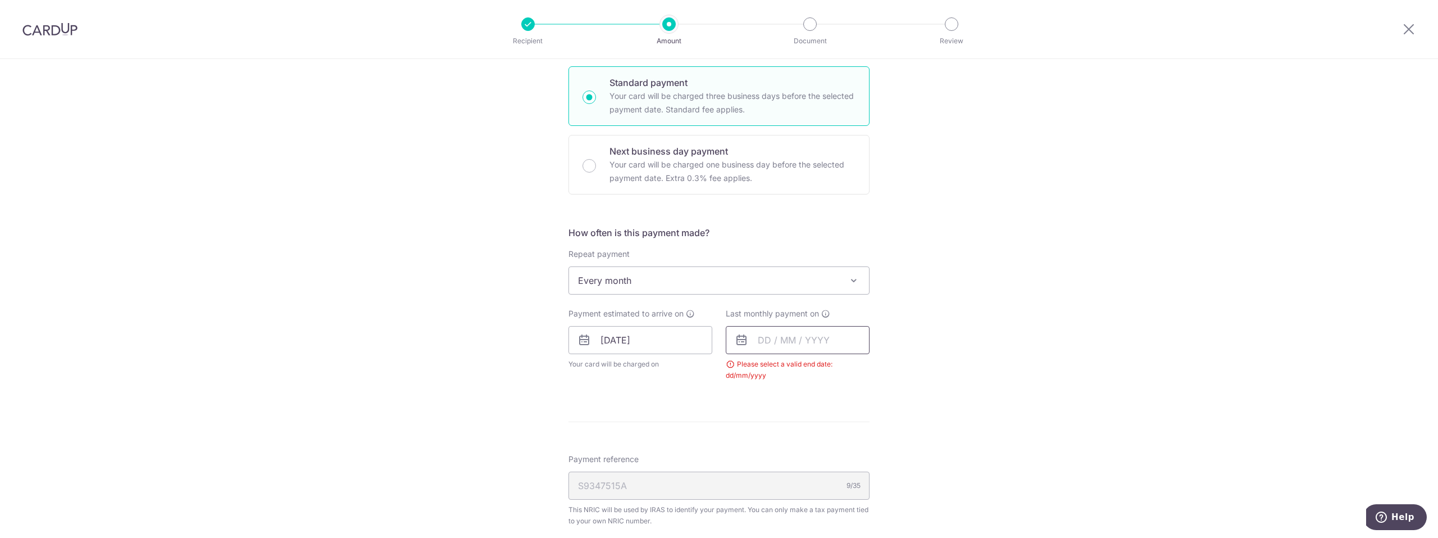
click at [762, 331] on input "text" at bounding box center [798, 340] width 144 height 28
click at [838, 372] on select "2025 2026" at bounding box center [842, 370] width 30 height 9
click at [854, 461] on link "18" at bounding box center [861, 465] width 18 height 18
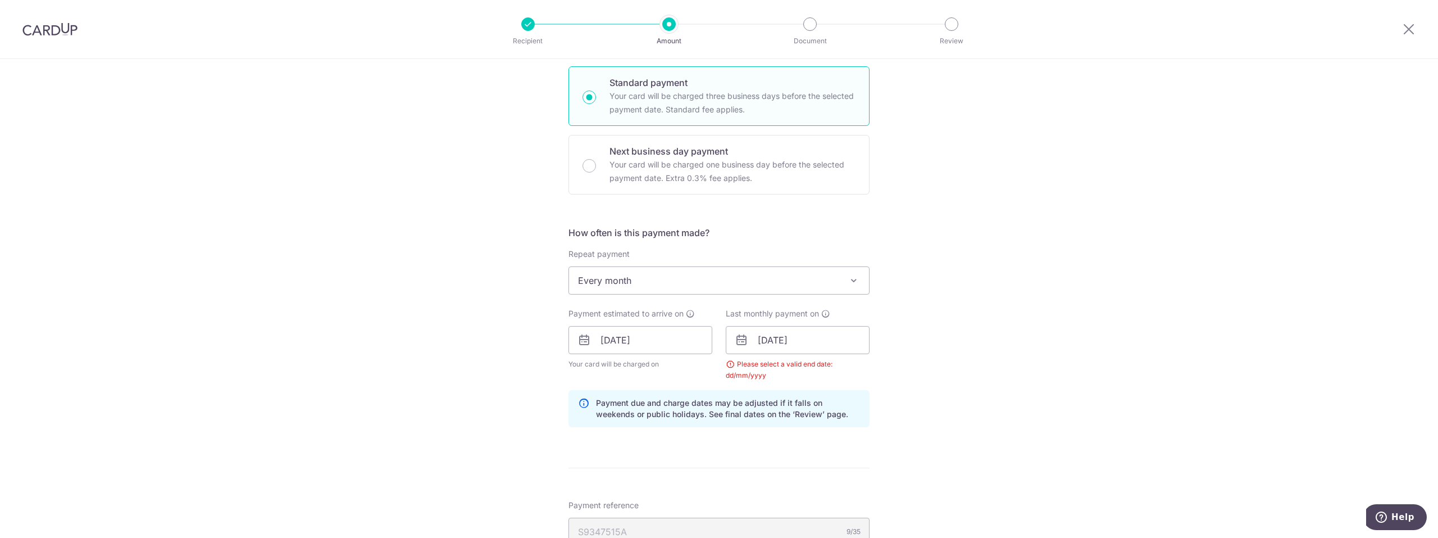
click at [948, 418] on div "Tell us more about your payment Enter one-time or monthly payment amount SGD 62…" at bounding box center [719, 314] width 1438 height 1100
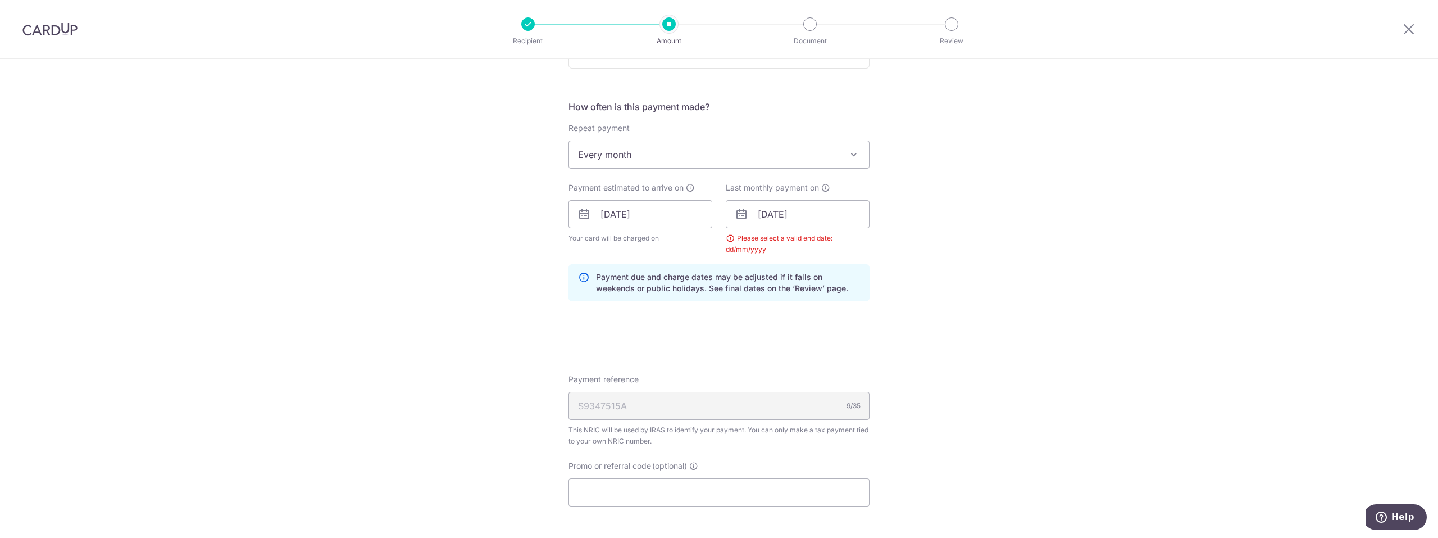
scroll to position [482, 0]
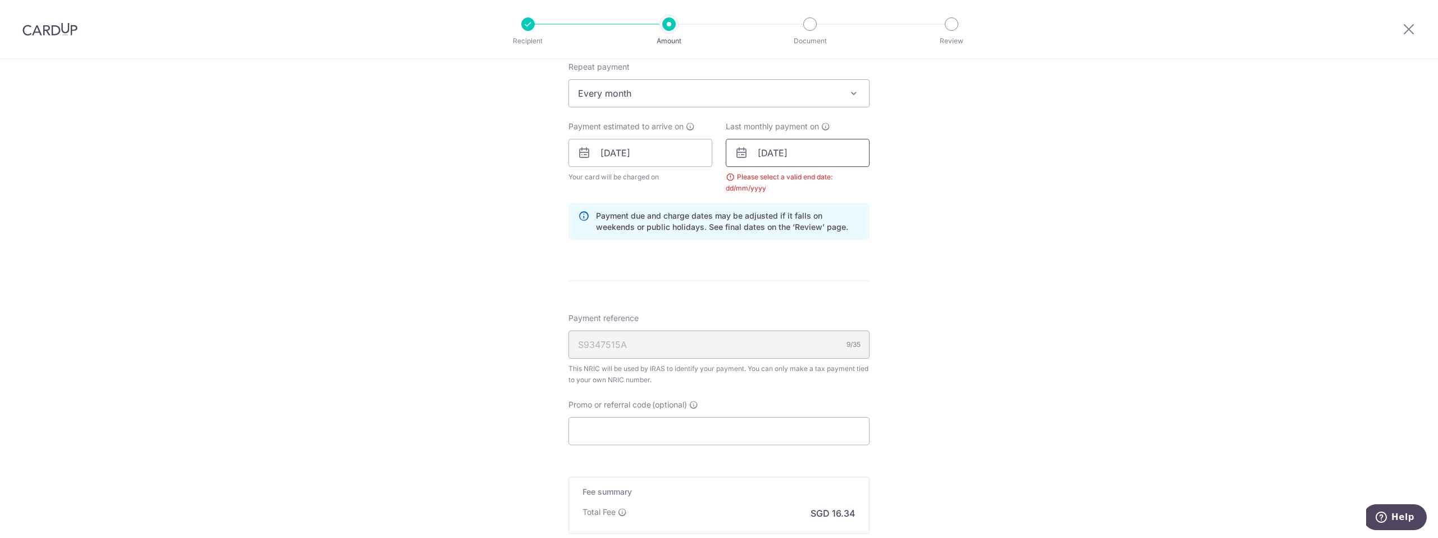
click at [799, 147] on input "[DATE]" at bounding box center [798, 153] width 144 height 28
click at [775, 188] on div "Jan Feb Mar Apr May Jun [DATE] Aug Sep [DATE] 2026" at bounding box center [816, 184] width 82 height 10
click at [783, 180] on select "Jan Feb Mar Apr May Jun [DATE] Aug Sep Oct" at bounding box center [790, 183] width 30 height 9
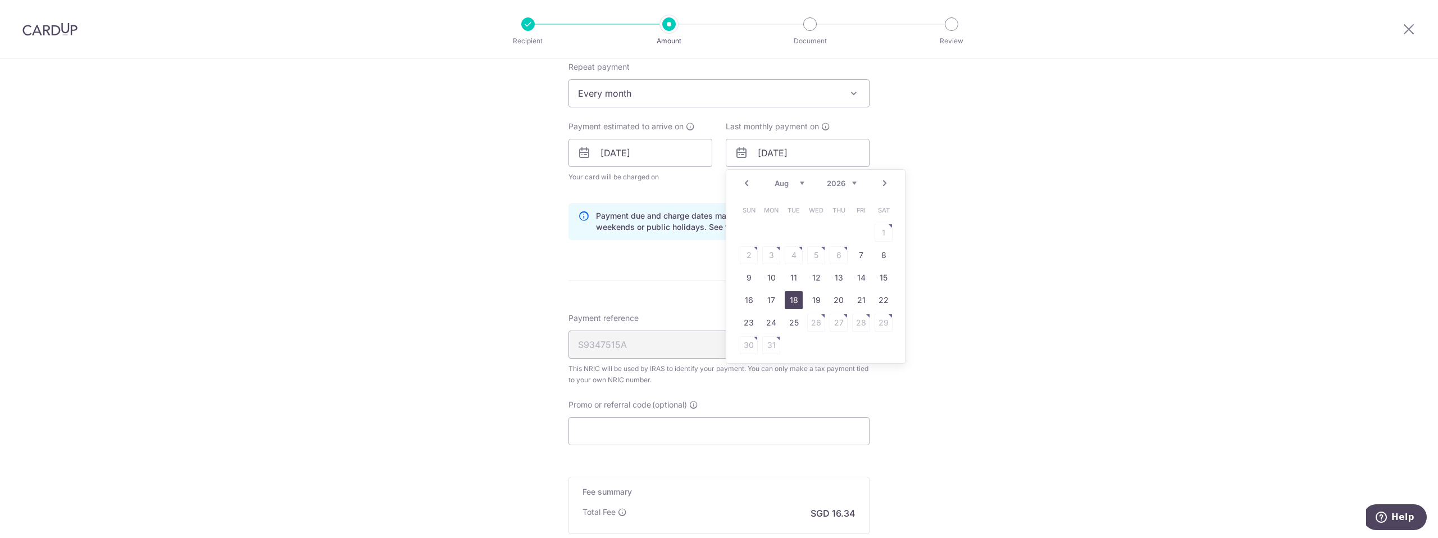
click at [796, 297] on link "18" at bounding box center [794, 300] width 18 height 18
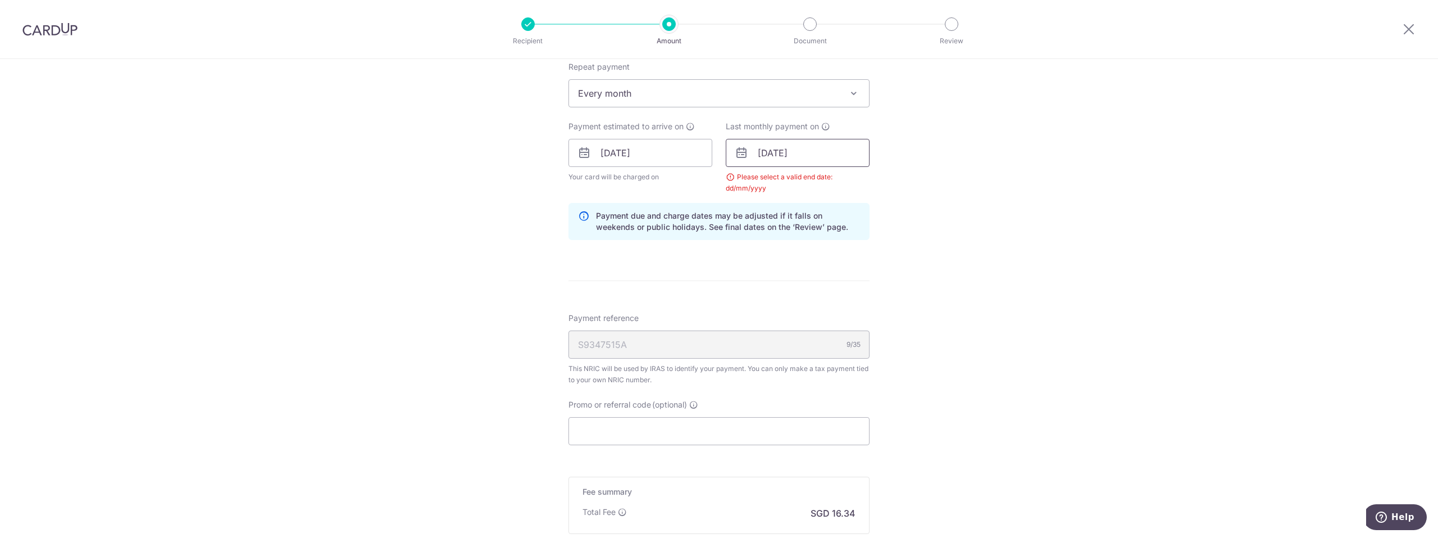
click at [786, 148] on input "[DATE]" at bounding box center [798, 153] width 144 height 28
click at [780, 185] on select "Jan Feb Mar Apr May Jun [DATE] Aug Sep Oct" at bounding box center [790, 183] width 30 height 9
click at [881, 278] on link "18" at bounding box center [884, 277] width 18 height 18
click at [912, 283] on div "Tell us more about your payment Enter one-time or monthly payment amount SGD 62…" at bounding box center [719, 127] width 1438 height 1100
click at [825, 162] on input "18/07/2026" at bounding box center [798, 153] width 144 height 28
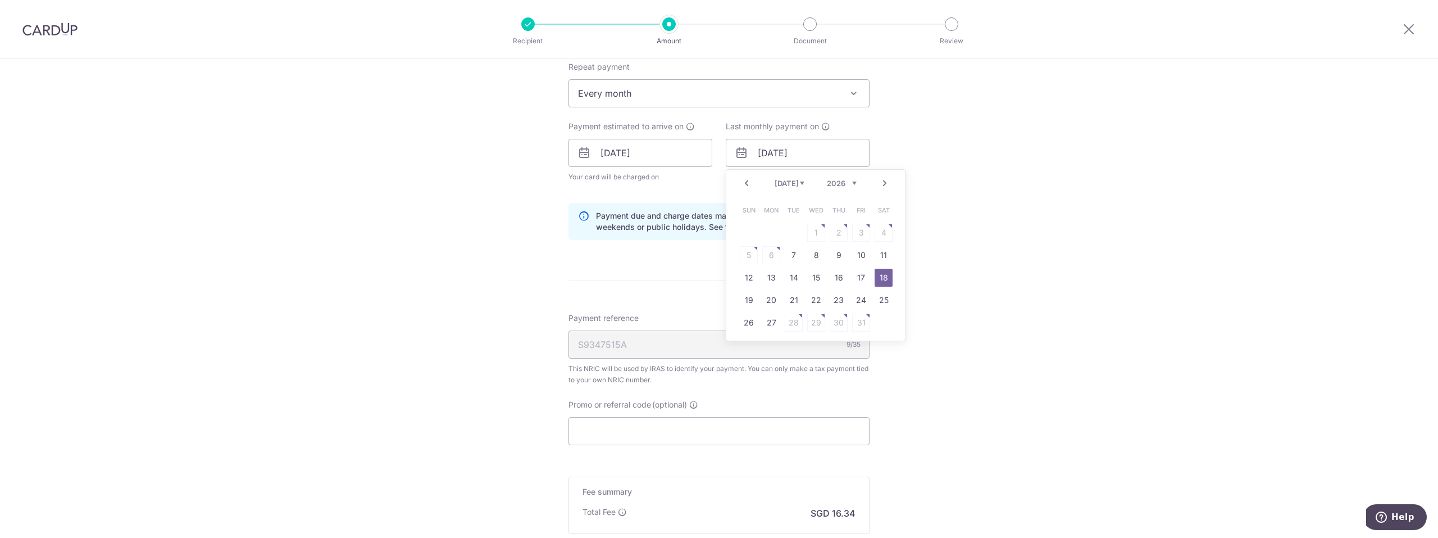
click at [782, 184] on select "Jan Feb Mar Apr May Jun Jul Aug Sep Oct" at bounding box center [790, 183] width 30 height 9
click at [793, 283] on link "12" at bounding box center [794, 277] width 18 height 18
type input "12/05/2026"
click at [912, 263] on div "Tell us more about your payment Enter one-time or monthly payment amount SGD 62…" at bounding box center [719, 127] width 1438 height 1100
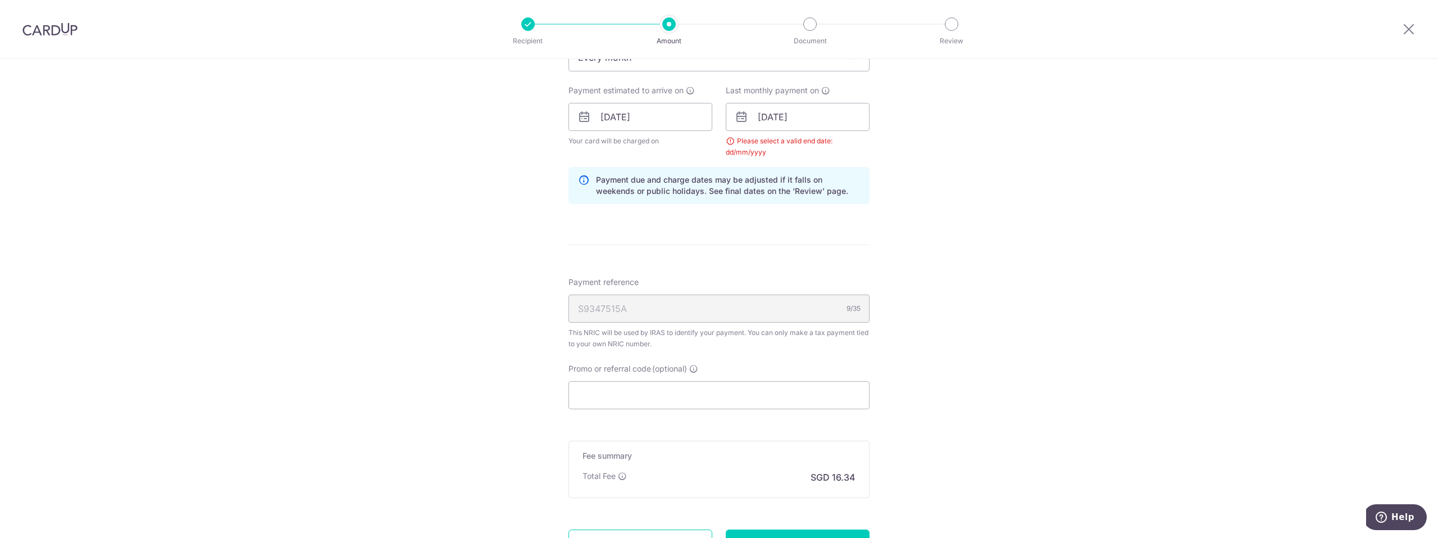
scroll to position [576, 0]
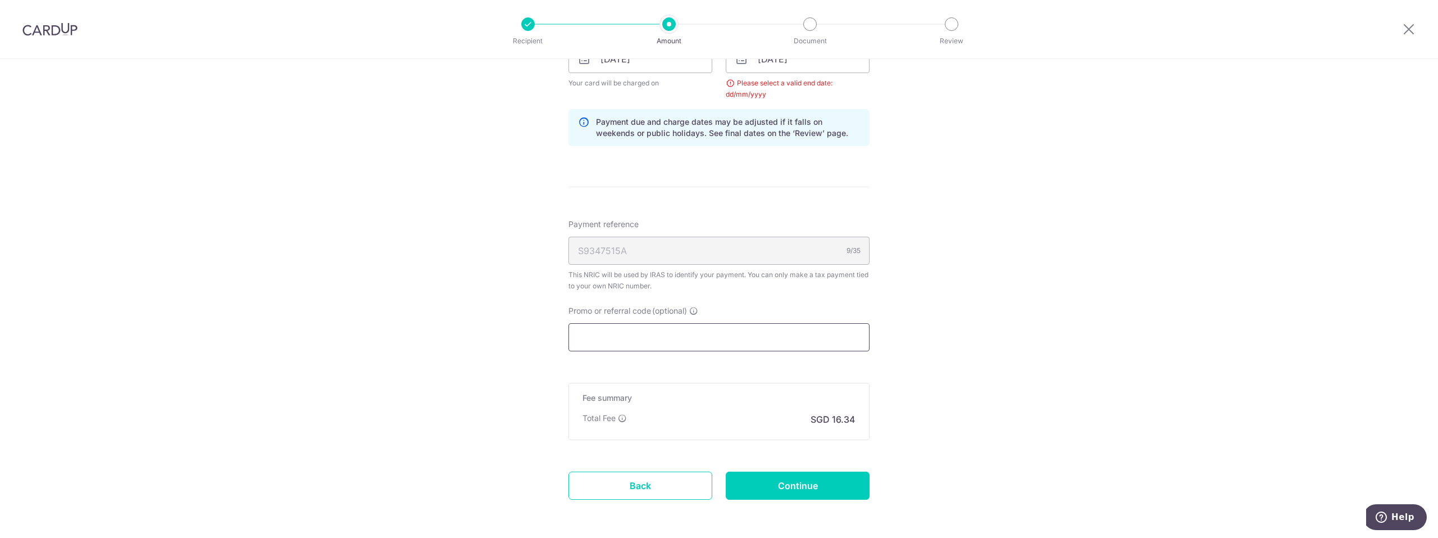
click at [723, 331] on input "Promo or referral code (optional)" at bounding box center [718, 337] width 301 height 28
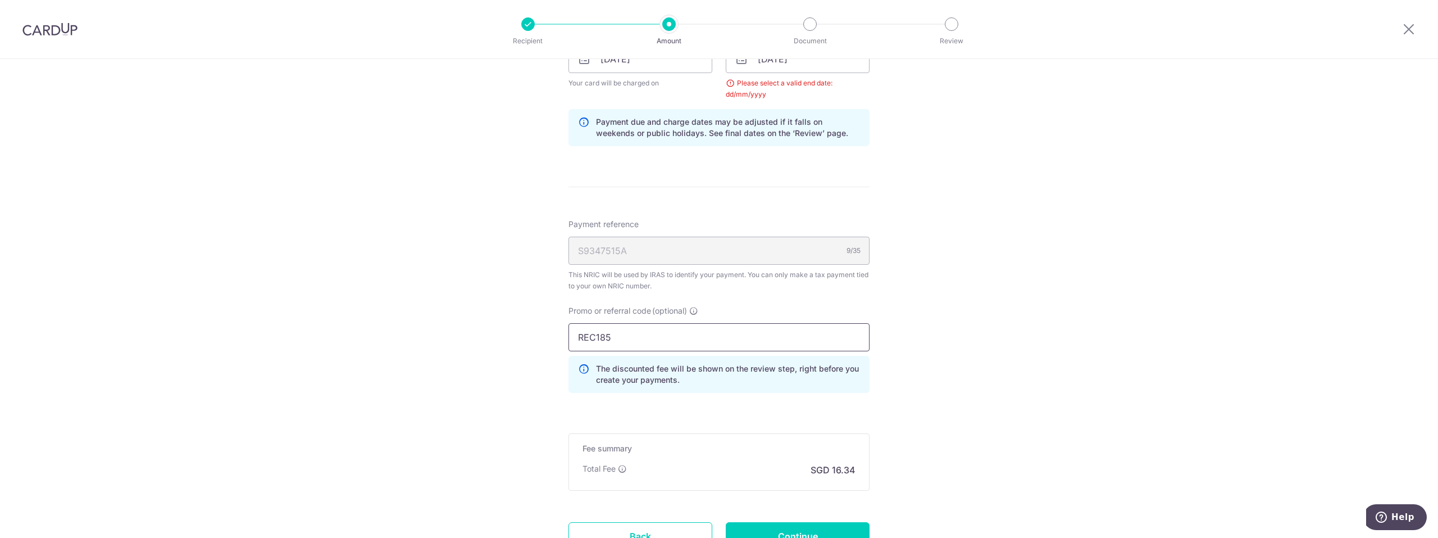
type input "REC185"
click at [366, 190] on div "Tell us more about your payment Enter one-time or monthly payment amount SGD 62…" at bounding box center [719, 58] width 1438 height 1151
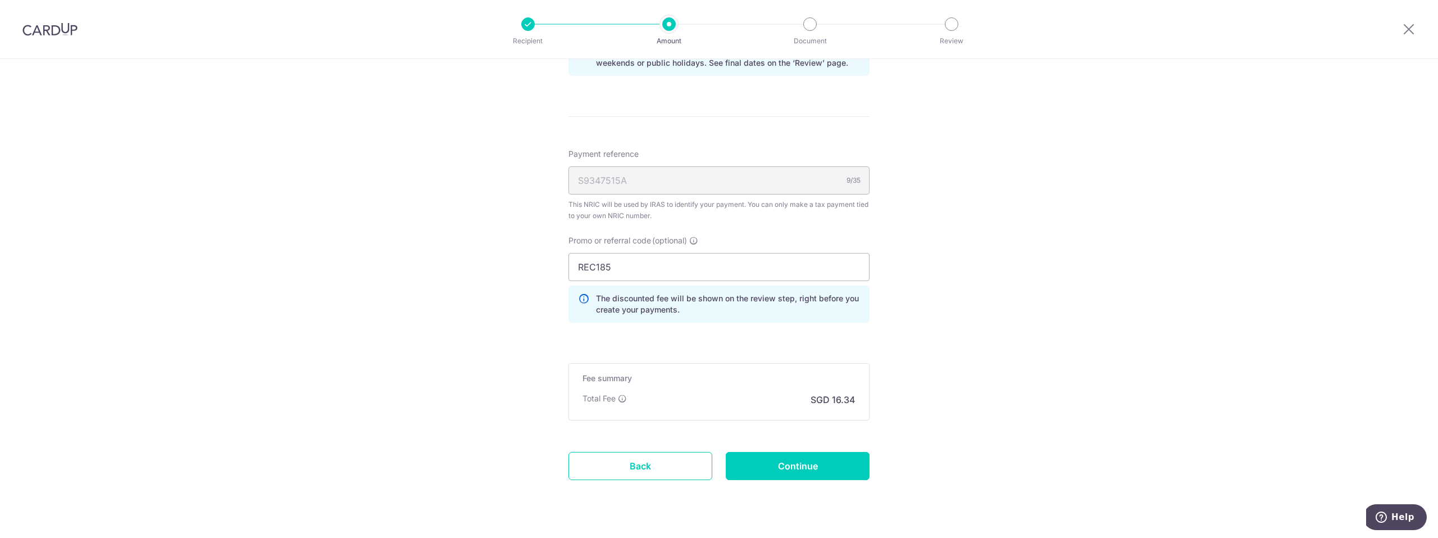
scroll to position [670, 0]
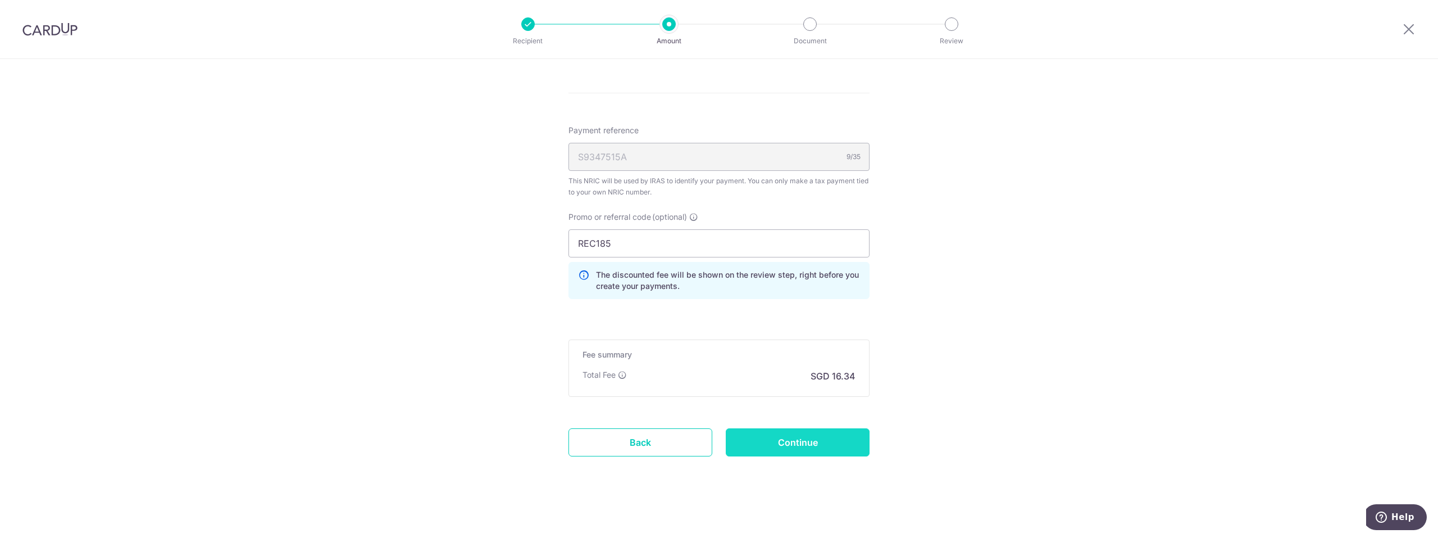
click at [794, 452] on input "Continue" at bounding box center [798, 442] width 144 height 28
type input "Update Schedule"
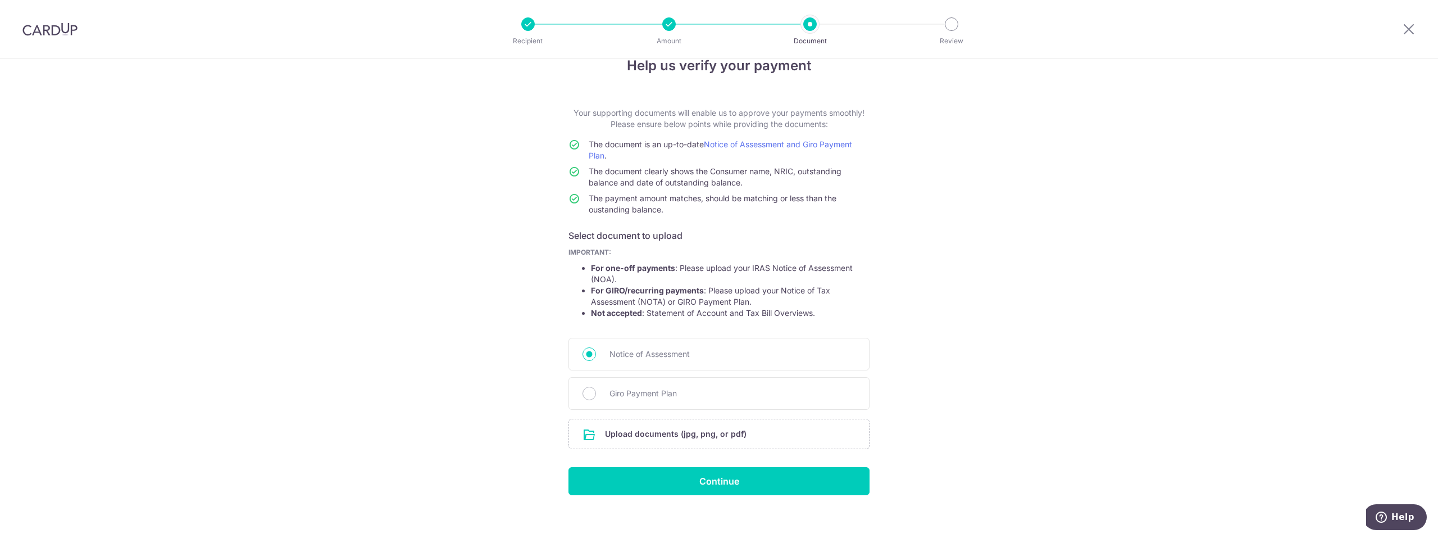
scroll to position [36, 0]
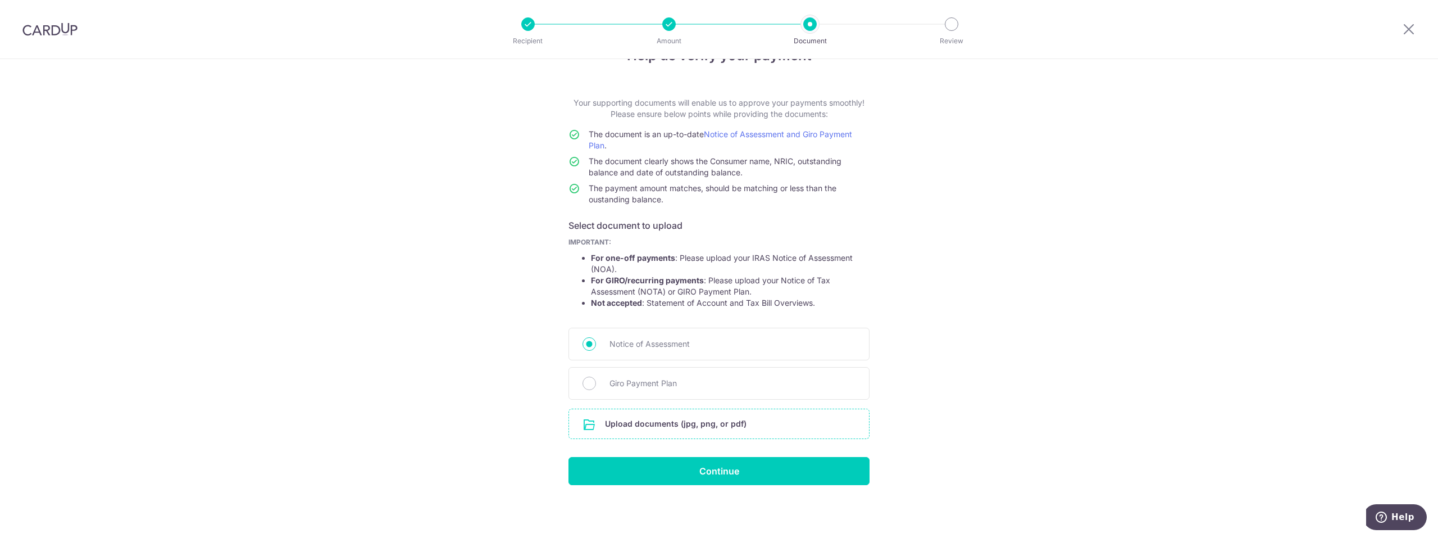
click at [679, 425] on input "file" at bounding box center [719, 423] width 300 height 29
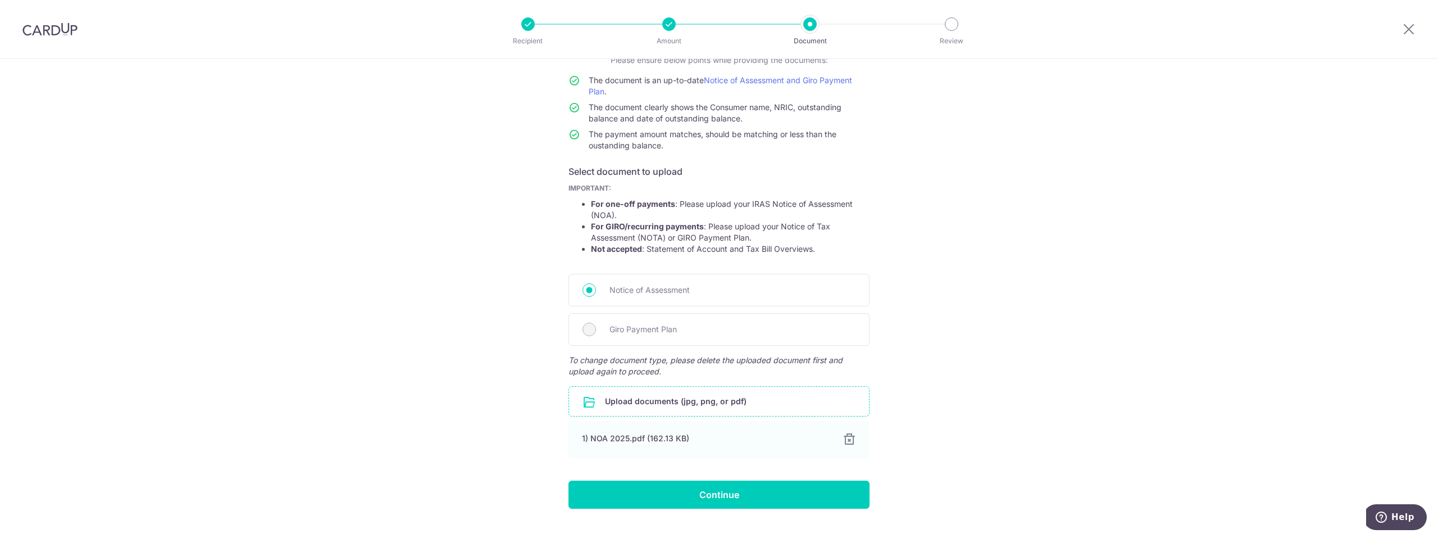
scroll to position [113, 0]
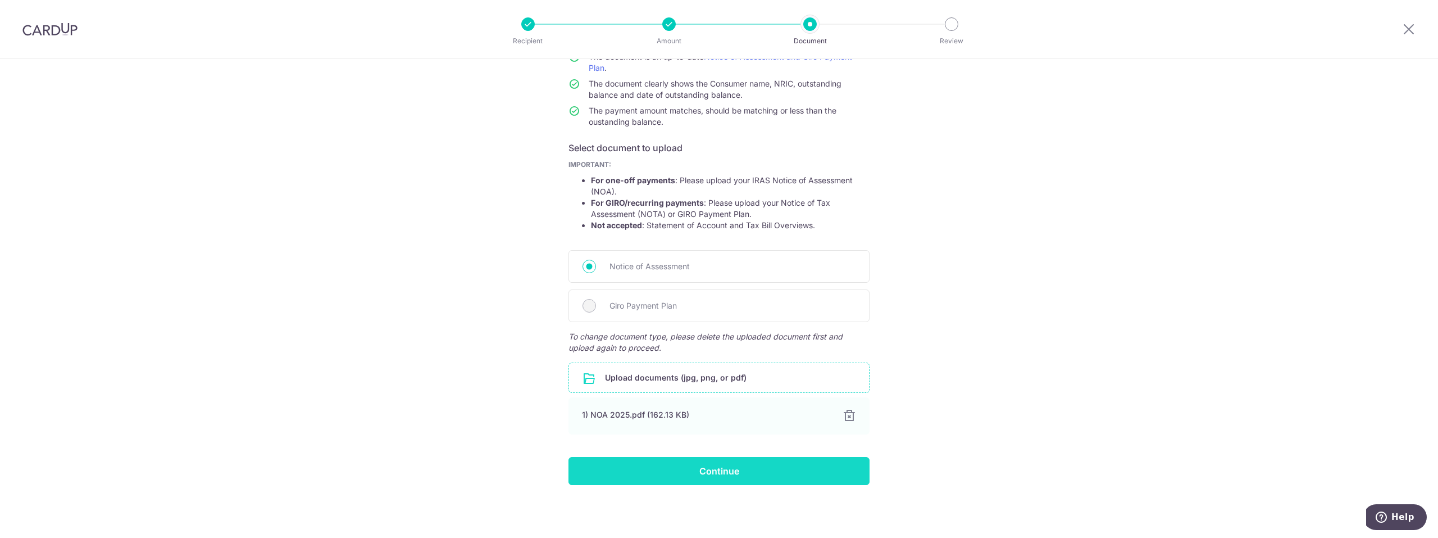
click at [660, 481] on input "Continue" at bounding box center [718, 471] width 301 height 28
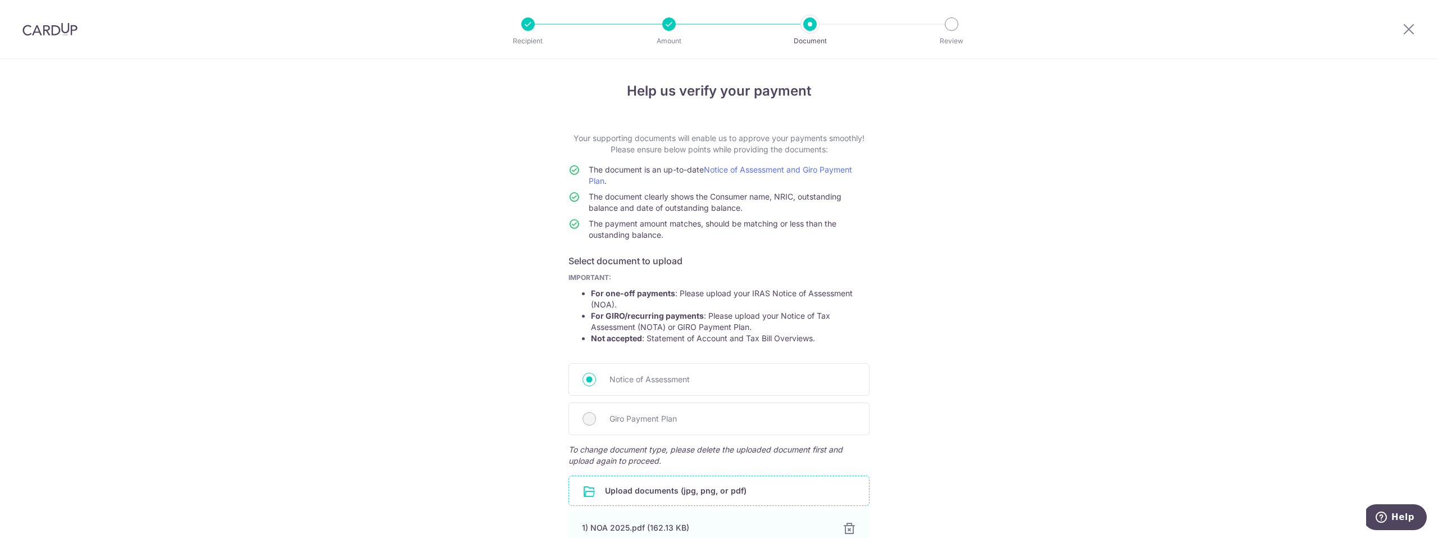
scroll to position [0, 0]
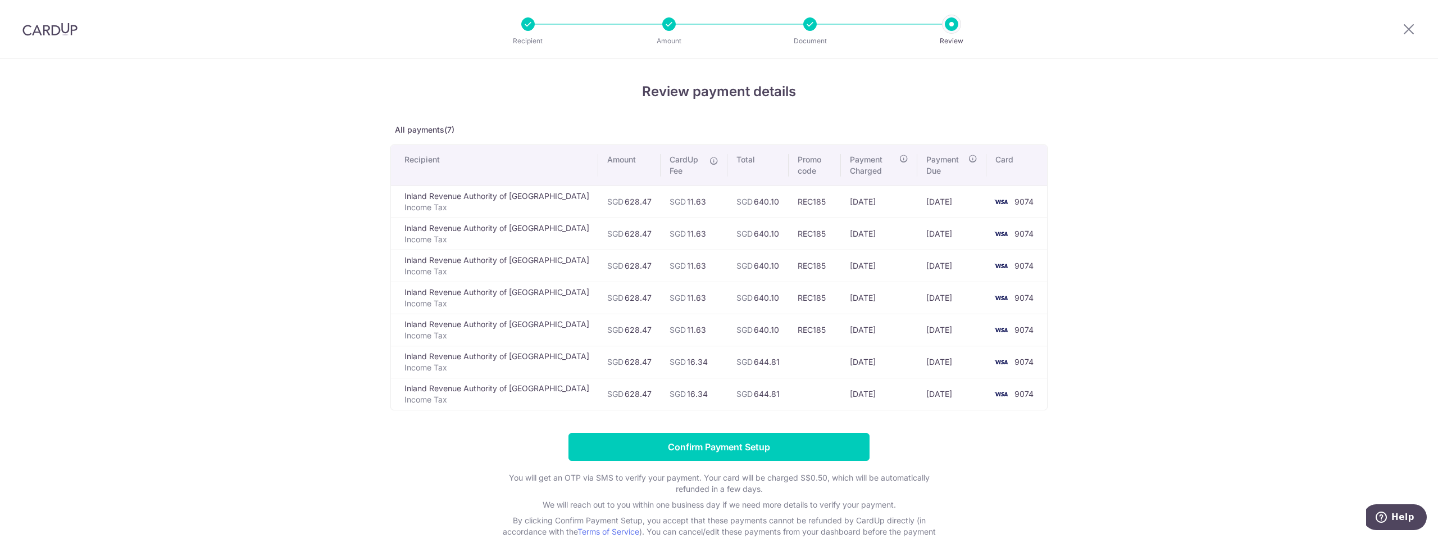
click at [202, 265] on div "Review payment details All payments(7) Recipient Amount CardUp Fee Total Promo …" at bounding box center [719, 337] width 1438 height 556
click at [654, 449] on input "Confirm Payment Setup" at bounding box center [718, 447] width 301 height 28
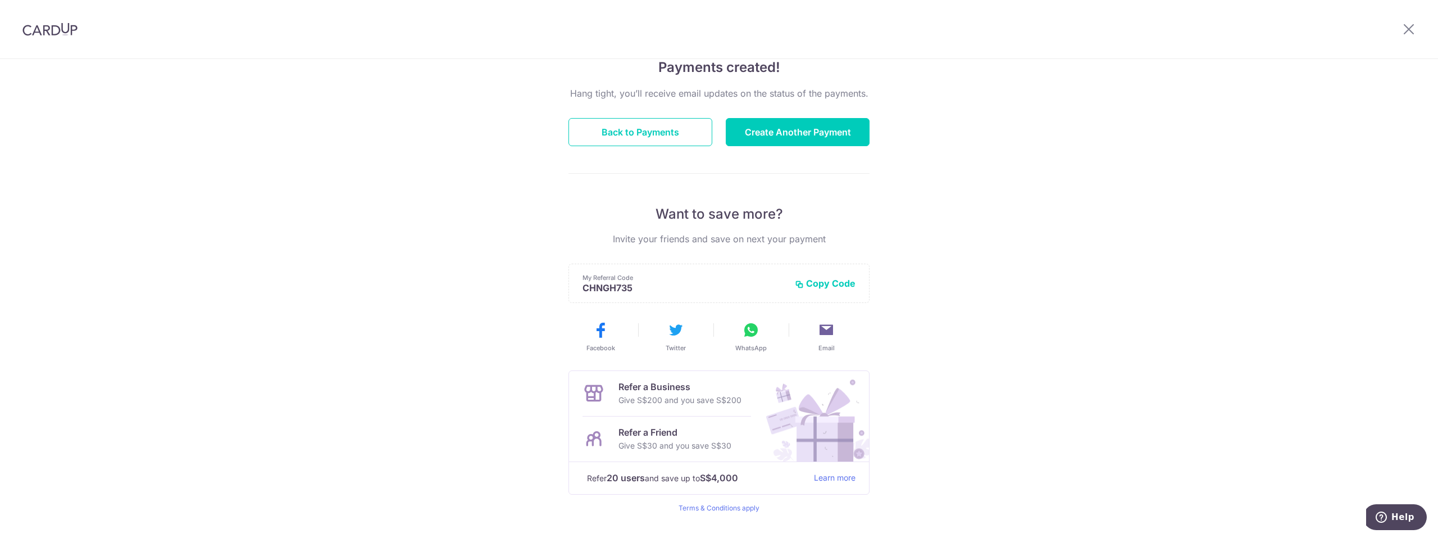
scroll to position [121, 0]
